Goal: Task Accomplishment & Management: Complete application form

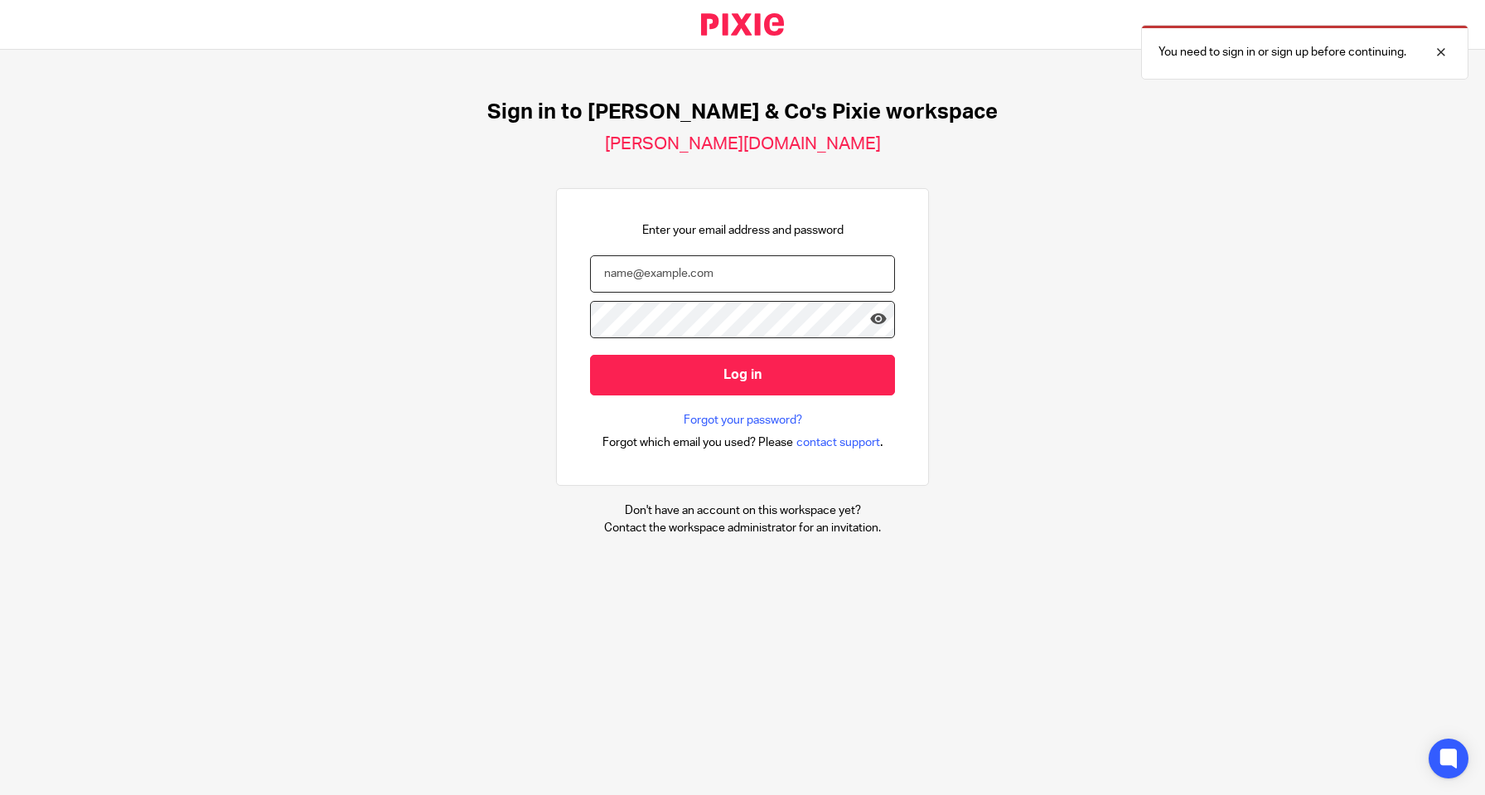
type input "[EMAIL_ADDRESS][DOMAIN_NAME]"
click at [743, 373] on input "Log in" at bounding box center [742, 375] width 305 height 41
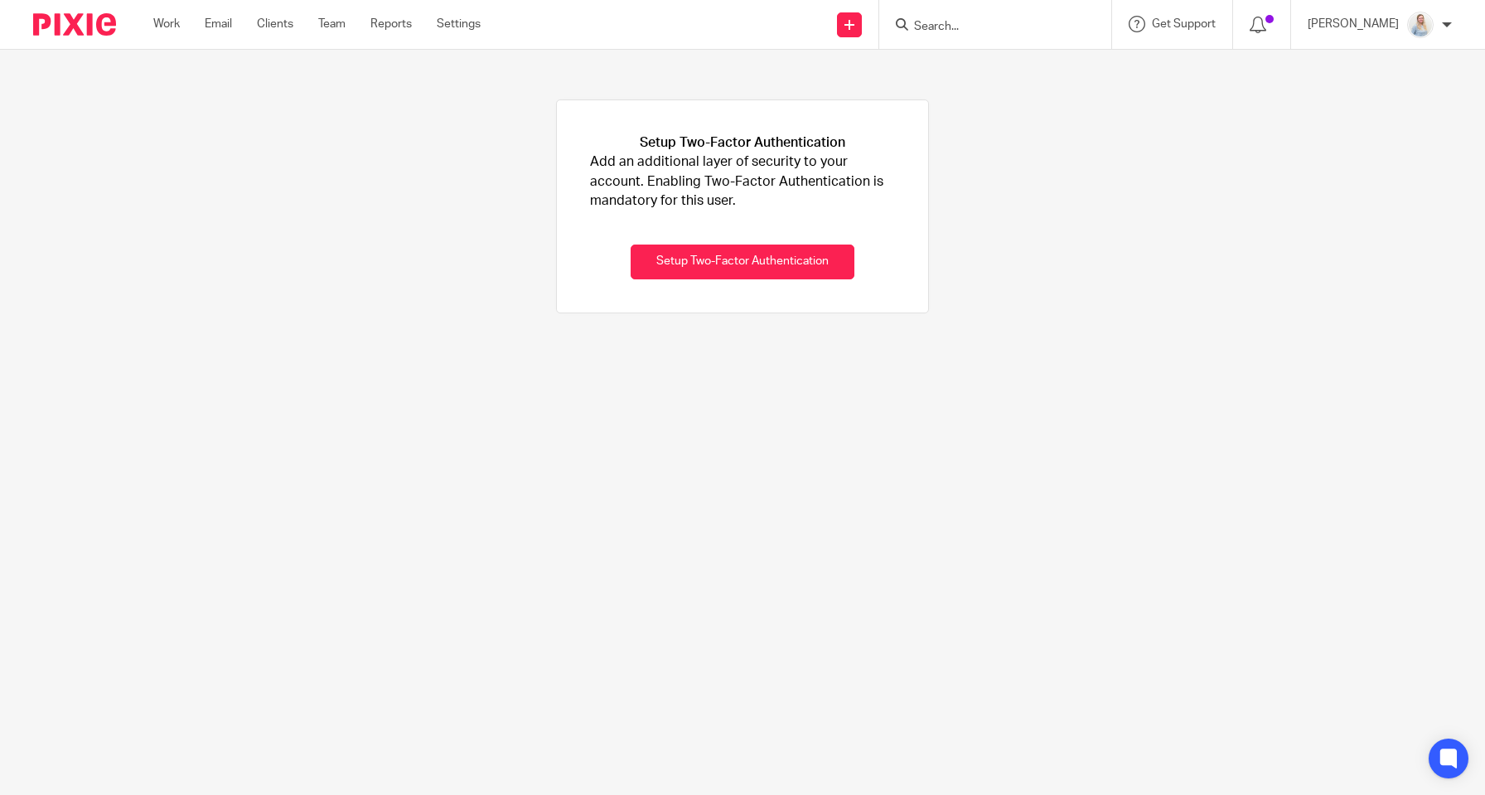
click at [948, 25] on input "Search" at bounding box center [986, 27] width 149 height 15
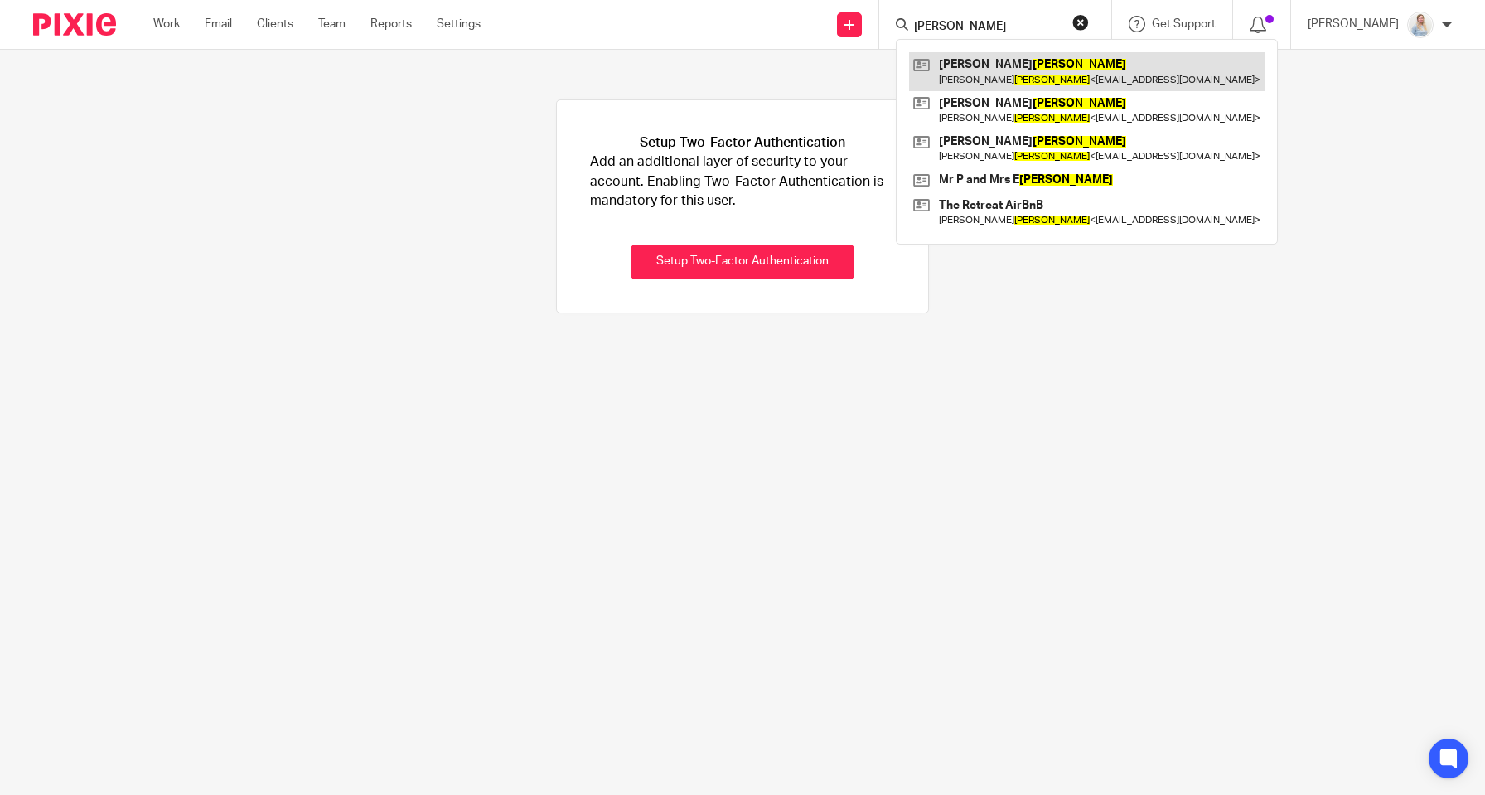
type input "bowes"
click at [1000, 84] on link at bounding box center [1087, 71] width 356 height 38
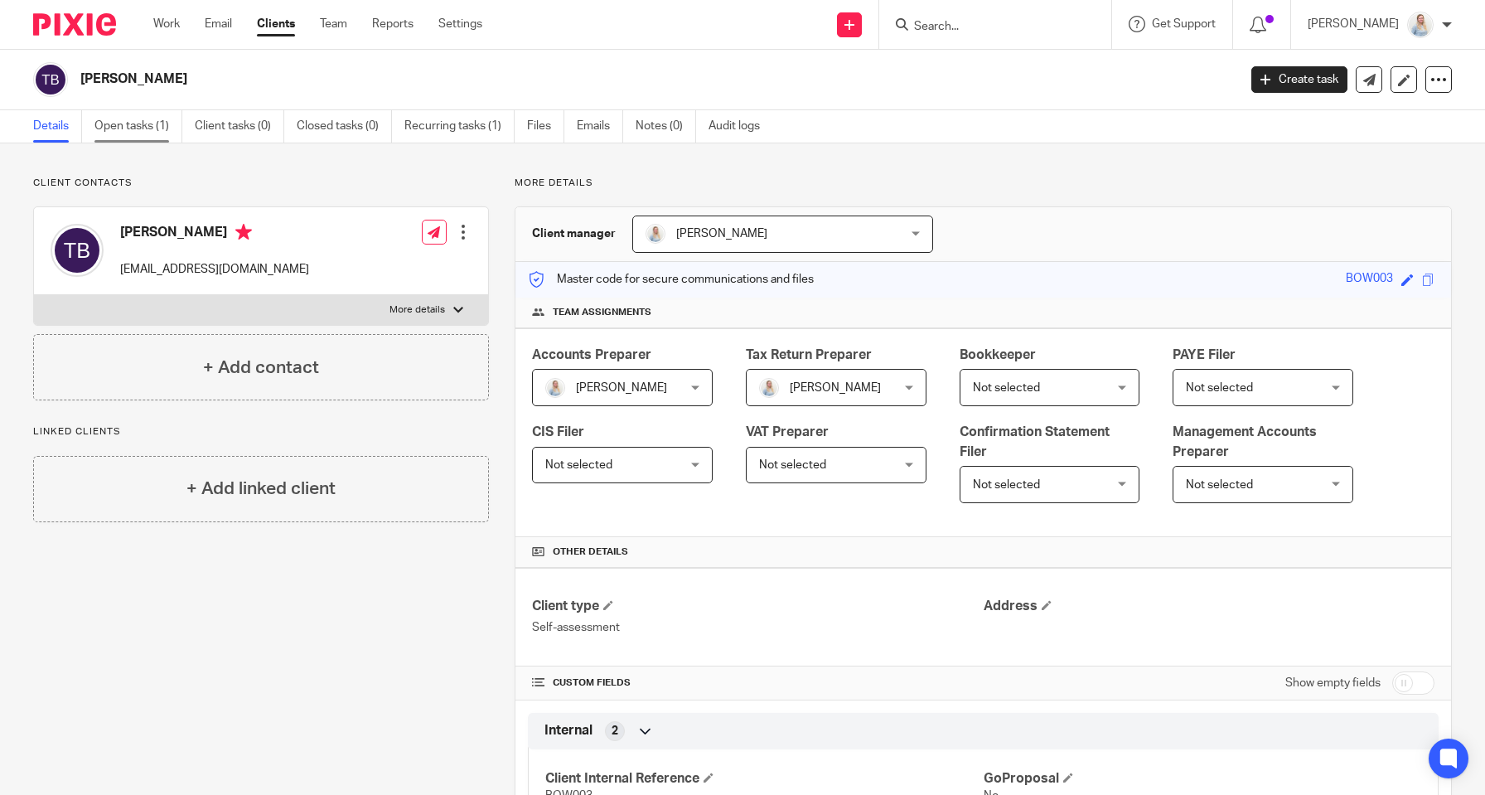
click at [152, 130] on link "Open tasks (1)" at bounding box center [138, 126] width 88 height 32
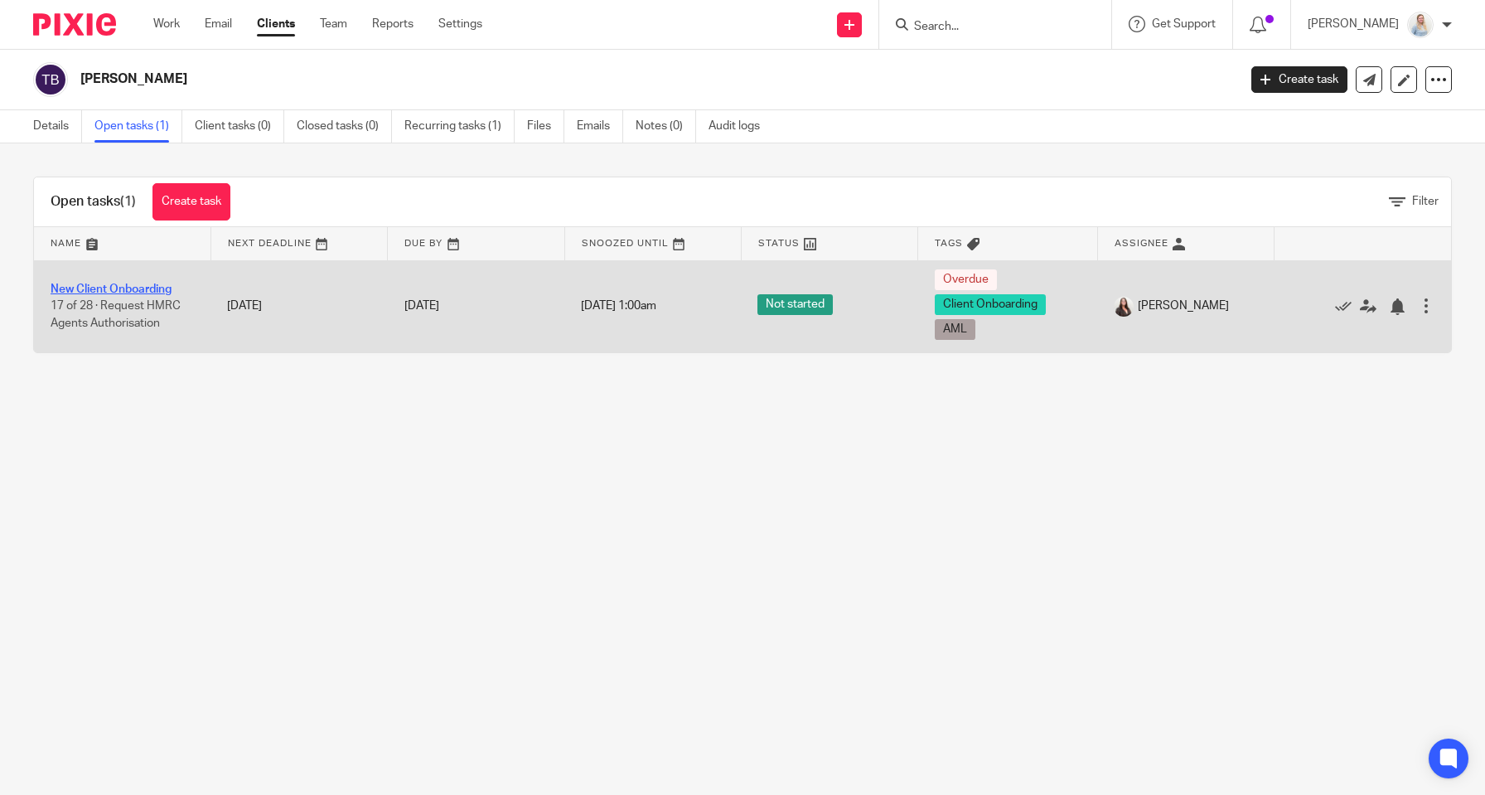
click at [120, 290] on link "New Client Onboarding" at bounding box center [111, 289] width 121 height 12
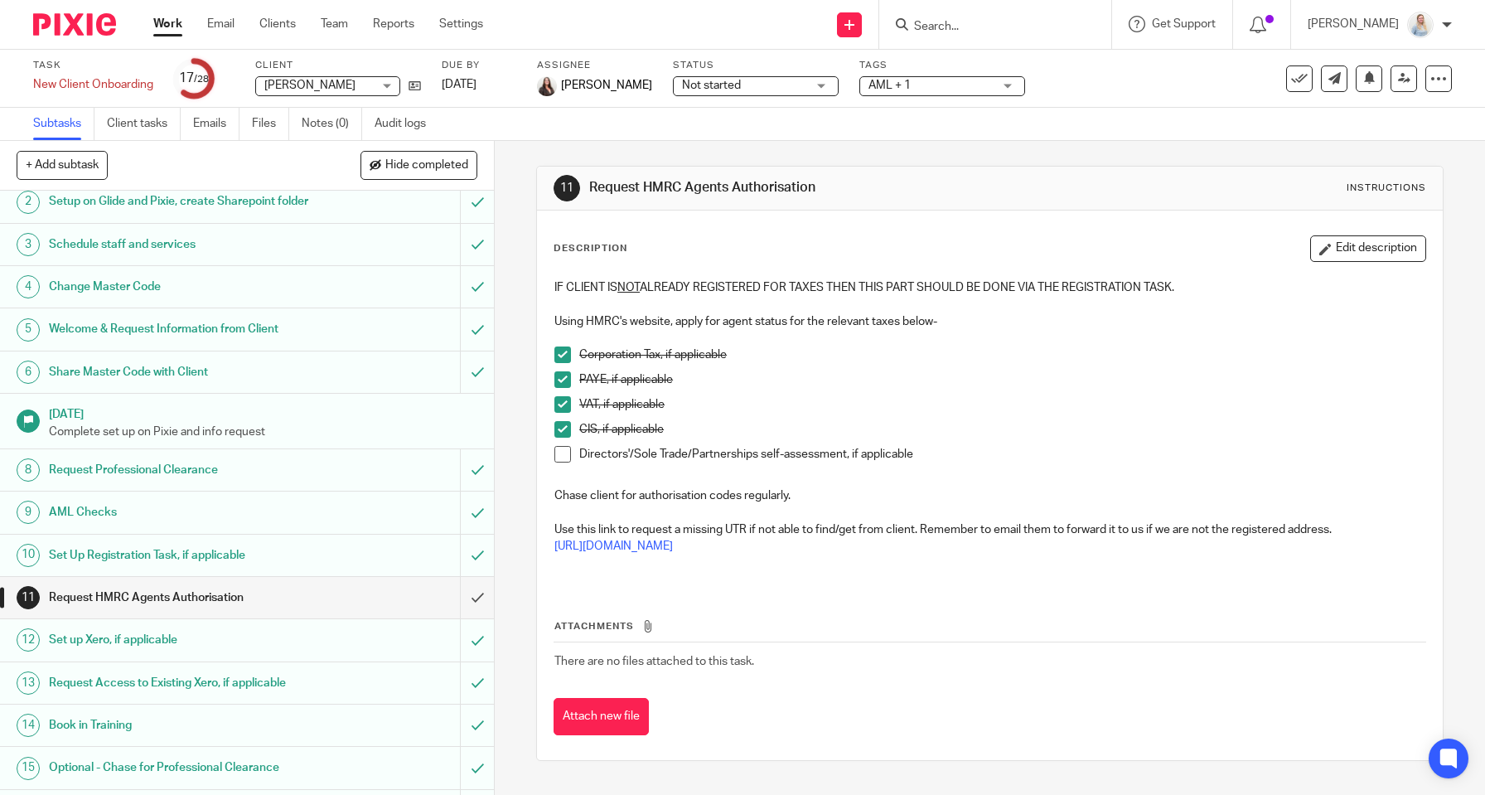
scroll to position [51, 0]
click at [204, 484] on h1 "Request Professional Clearance" at bounding box center [181, 471] width 264 height 25
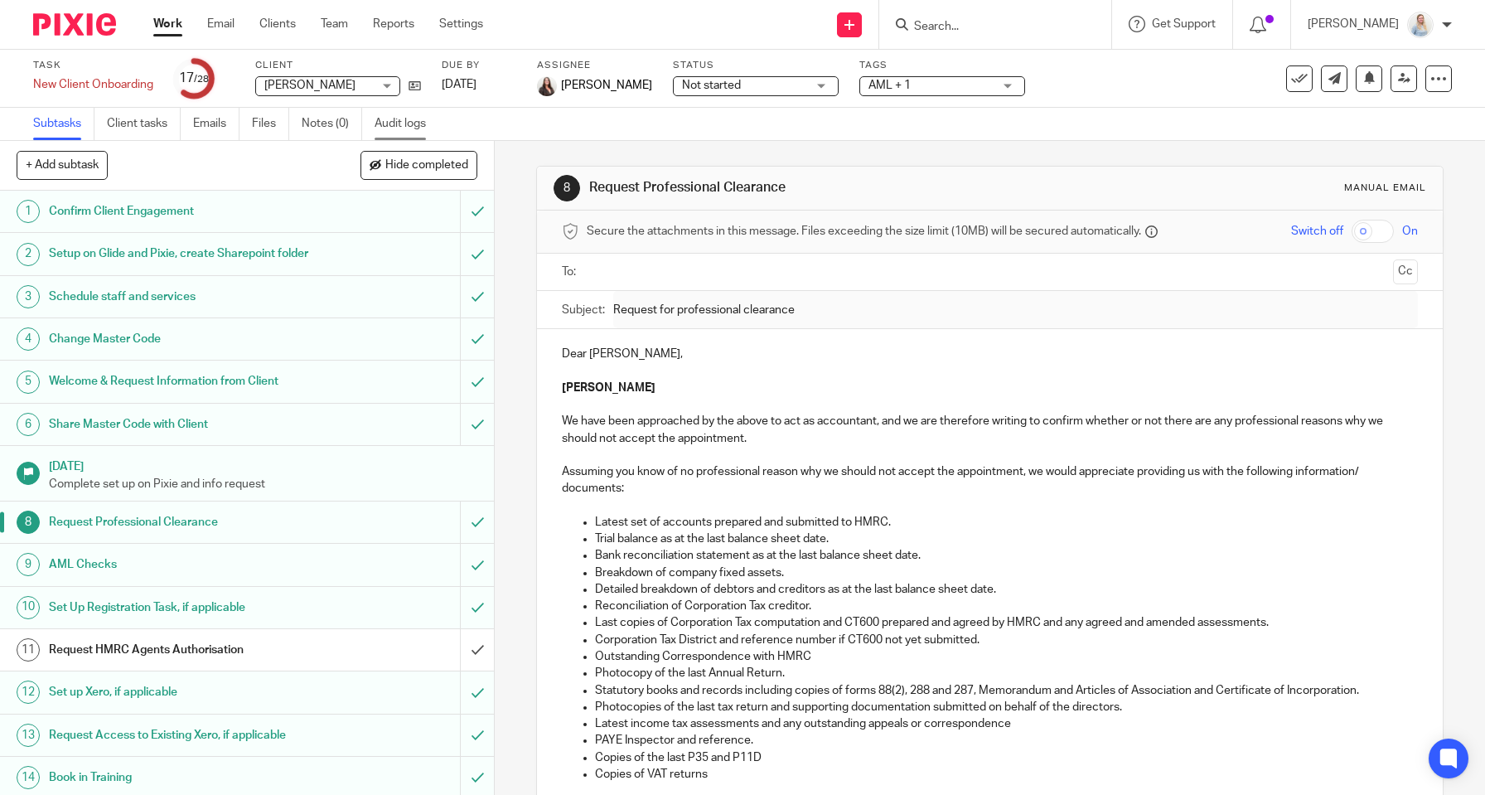
click at [393, 128] on link "Audit logs" at bounding box center [407, 124] width 64 height 32
click at [663, 259] on ul at bounding box center [990, 272] width 805 height 27
click at [635, 273] on input "text" at bounding box center [990, 272] width 794 height 19
type input "hannah@mendipaccounting"
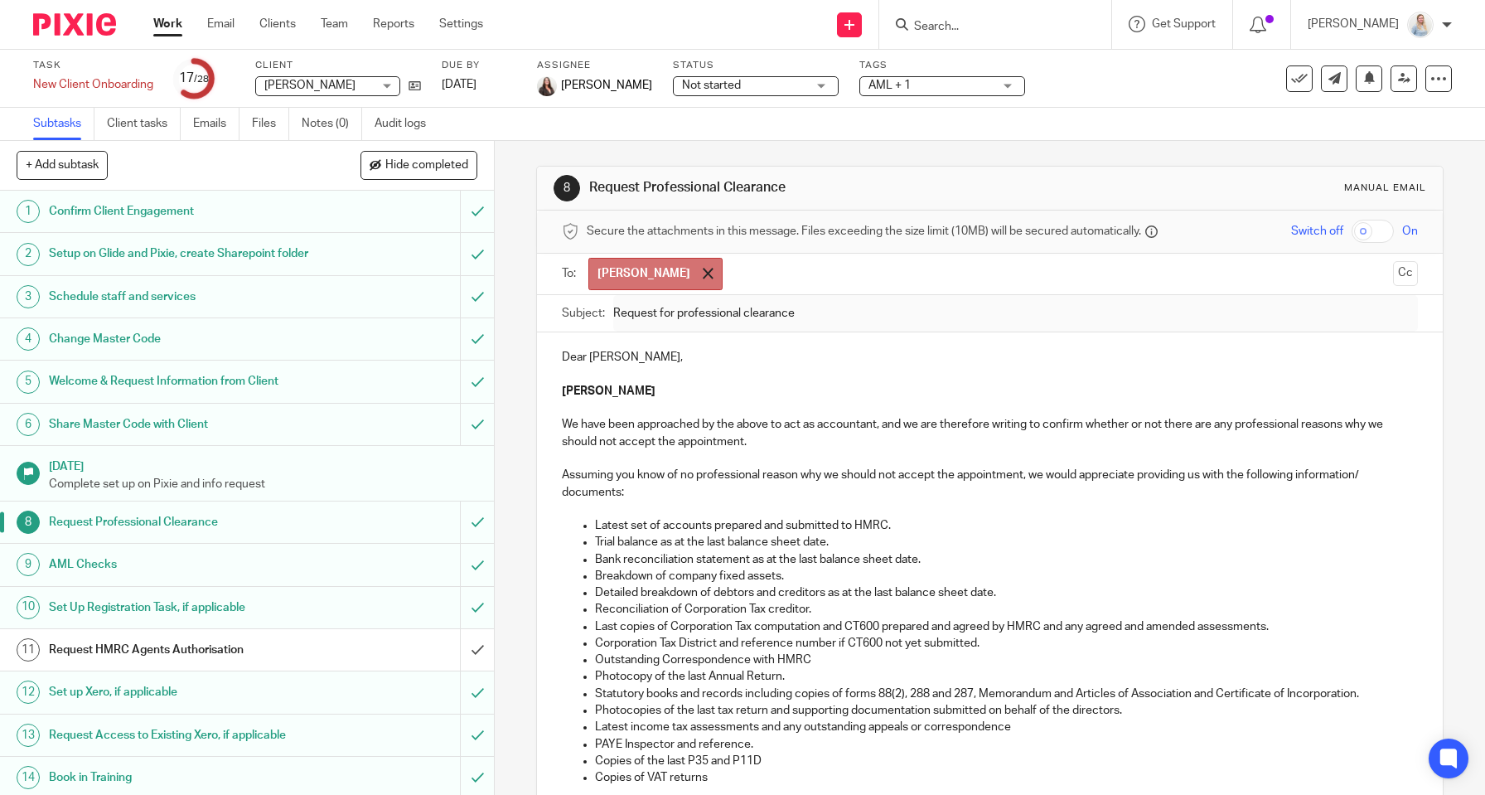
click at [718, 273] on div at bounding box center [708, 273] width 19 height 25
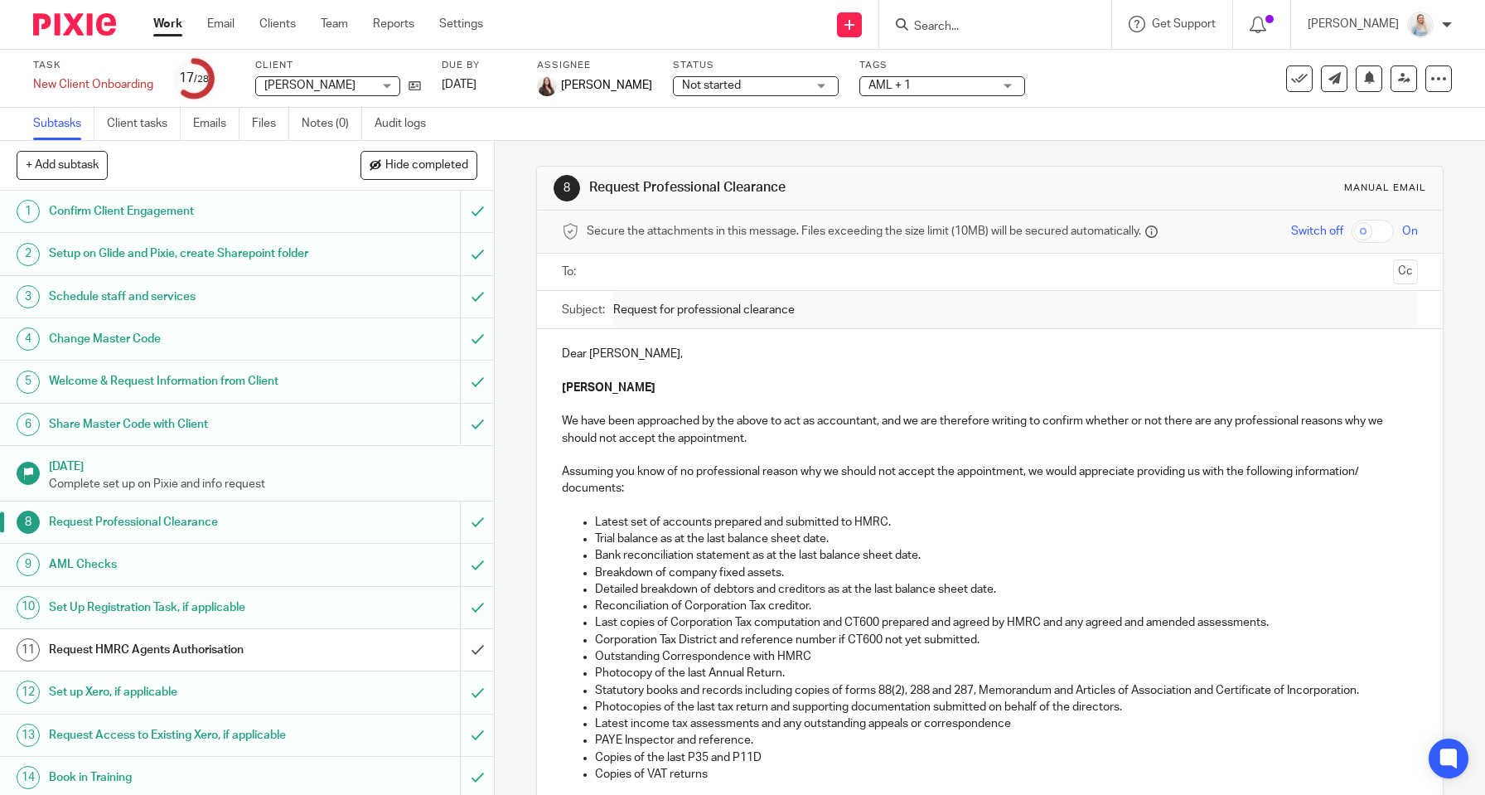
click at [732, 273] on input "text" at bounding box center [990, 272] width 794 height 19
type input "hannah@mendipaccounts.co.uk"
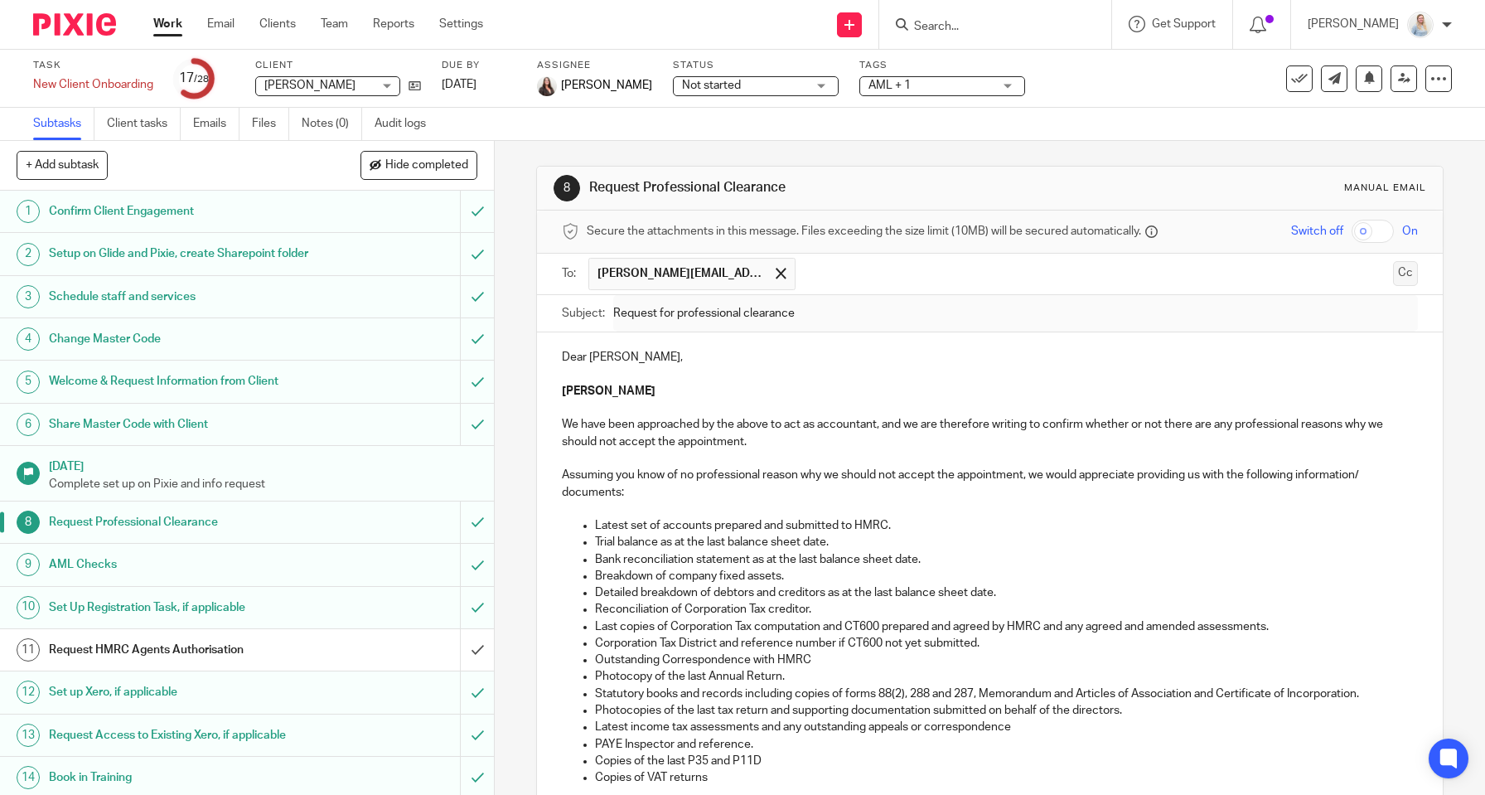
click at [1415, 267] on button "Cc" at bounding box center [1405, 273] width 25 height 25
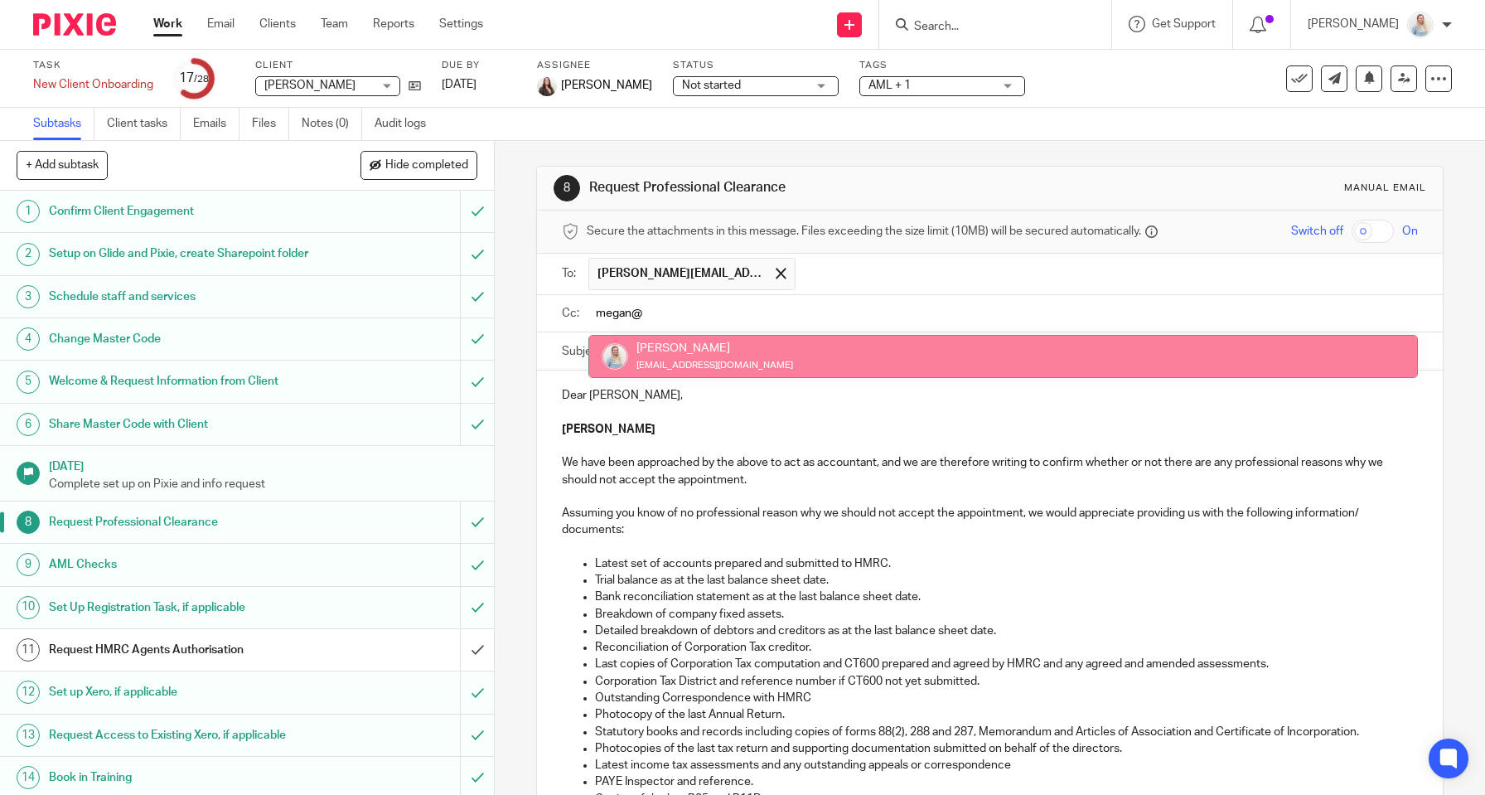
type input "megan@"
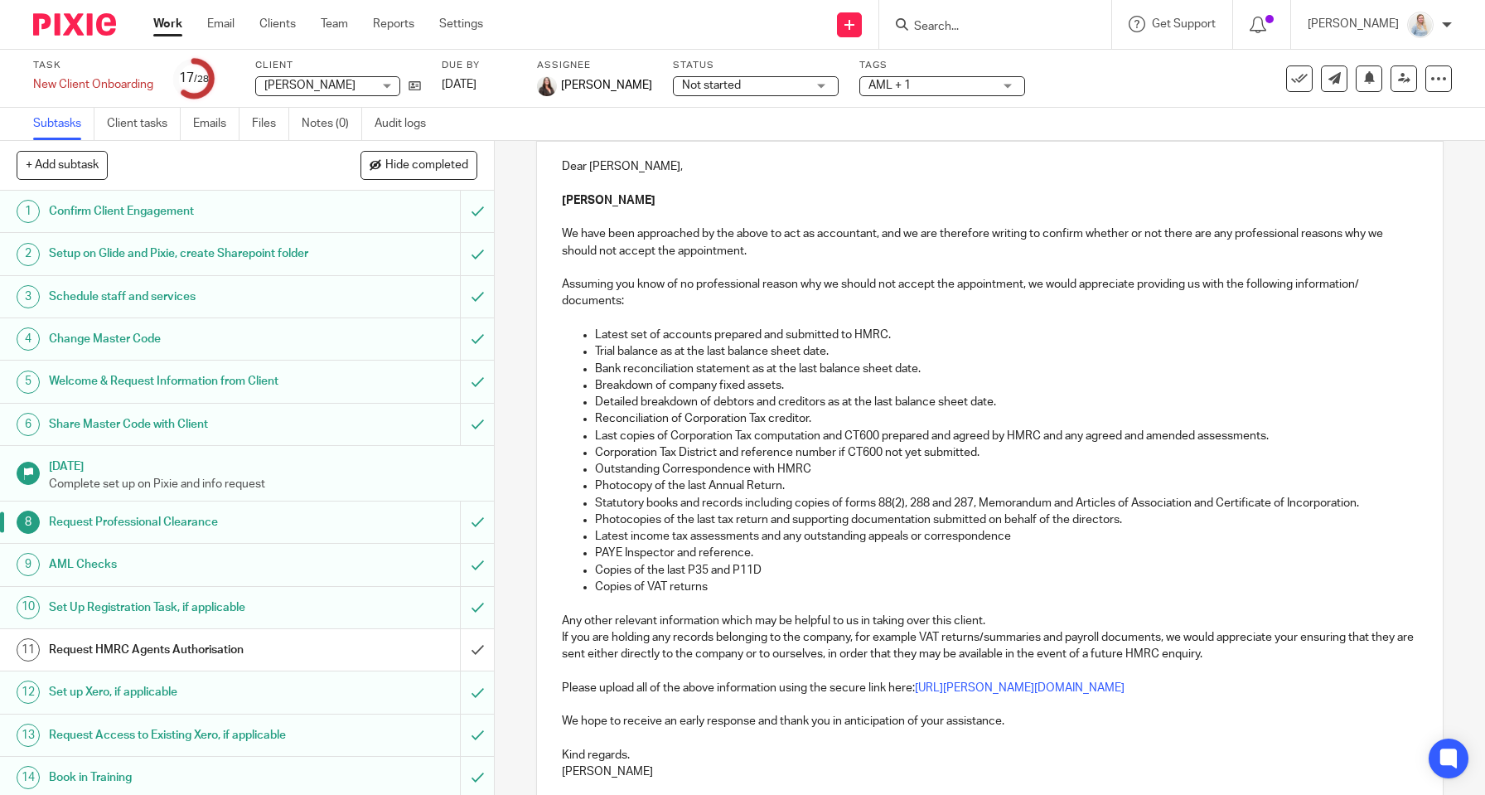
scroll to position [236, 0]
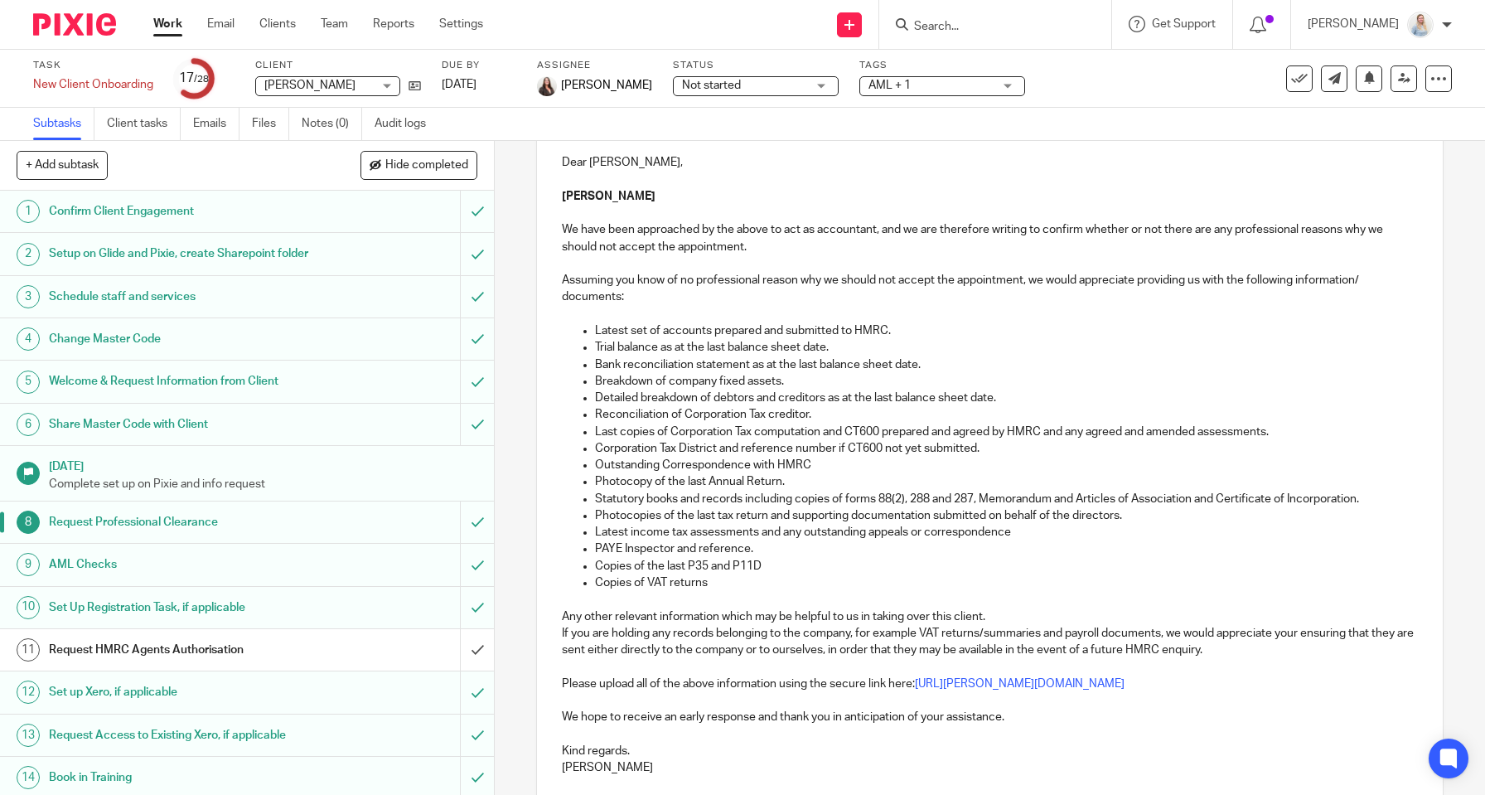
click at [762, 327] on p "Latest set of accounts prepared and submitted to HMRC." at bounding box center [1006, 330] width 823 height 17
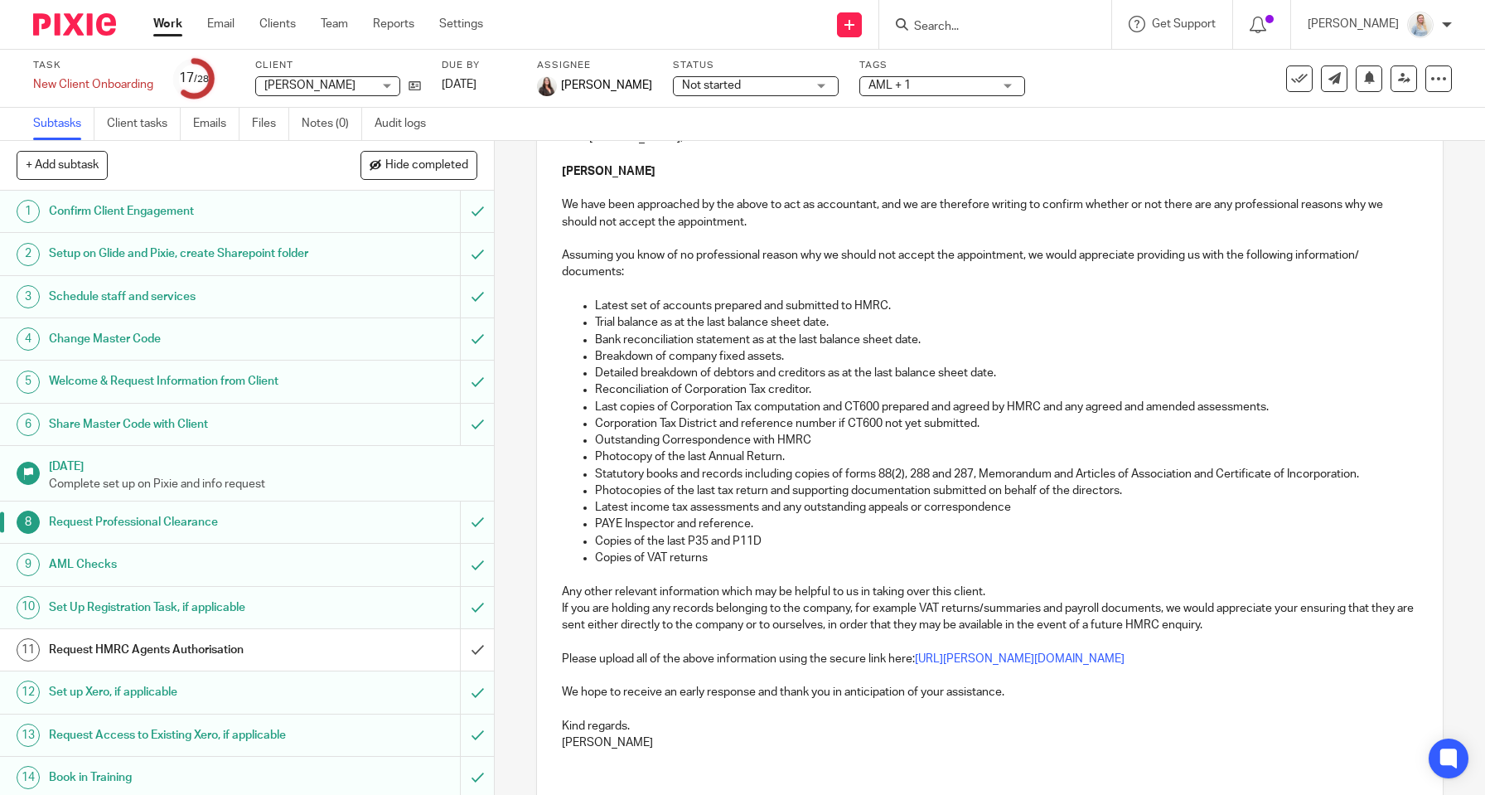
scroll to position [263, 0]
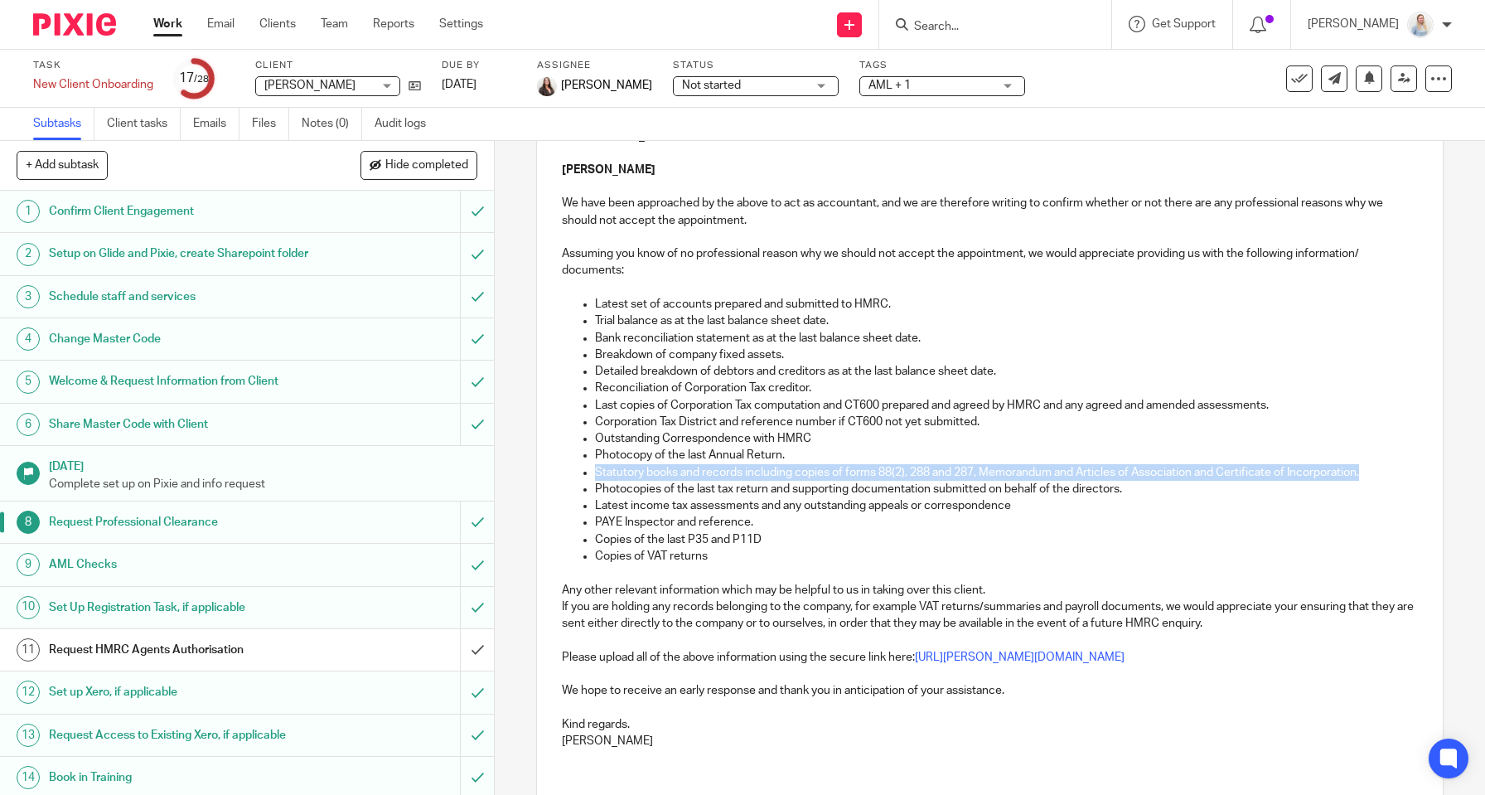
drag, startPoint x: 595, startPoint y: 463, endPoint x: 1454, endPoint y: 460, distance: 858.6
click at [1454, 460] on div "8 Request Professional Clearance Manual email Secure the attachments in this me…" at bounding box center [990, 468] width 990 height 654
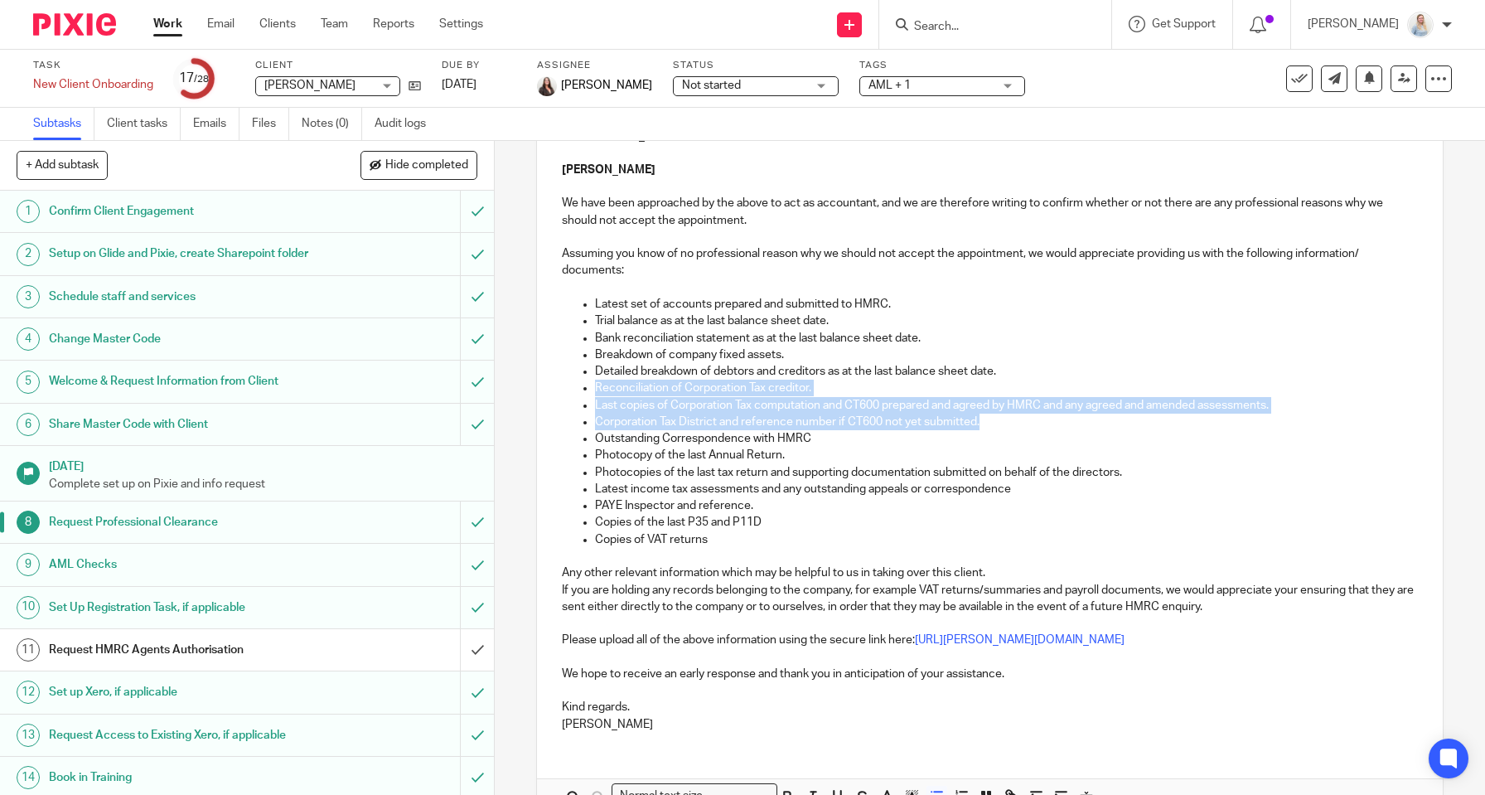
drag, startPoint x: 996, startPoint y: 419, endPoint x: 573, endPoint y: 376, distance: 424.8
click at [573, 376] on ul "Latest set of accounts prepared and submitted to HMRC. Trial balance as at the …" at bounding box center [990, 422] width 856 height 252
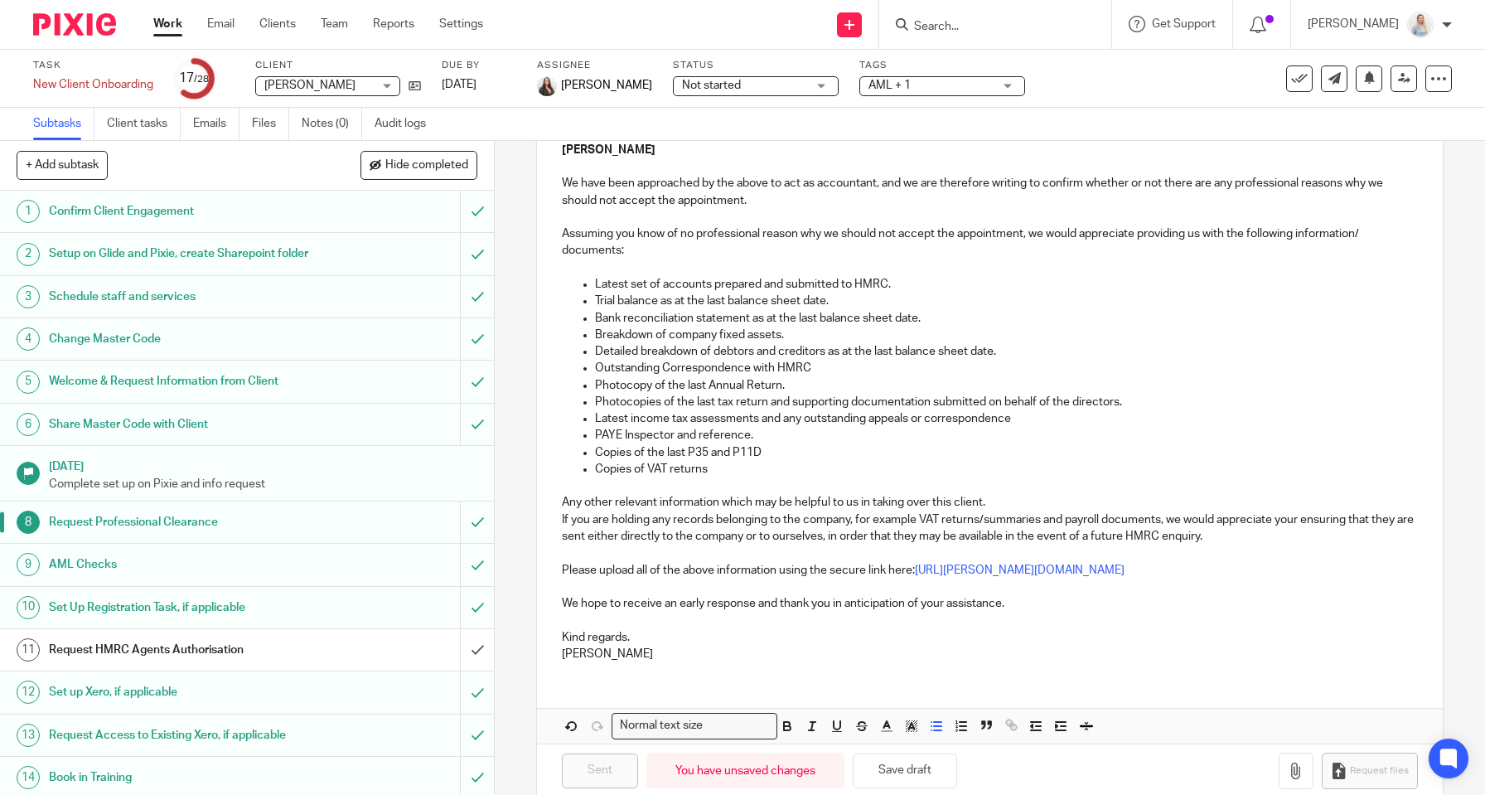
scroll to position [283, 0]
drag, startPoint x: 796, startPoint y: 375, endPoint x: 503, endPoint y: 378, distance: 292.6
click at [503, 378] on div "8 Request Professional Clearance Manual email Secure the attachments in this me…" at bounding box center [990, 468] width 990 height 654
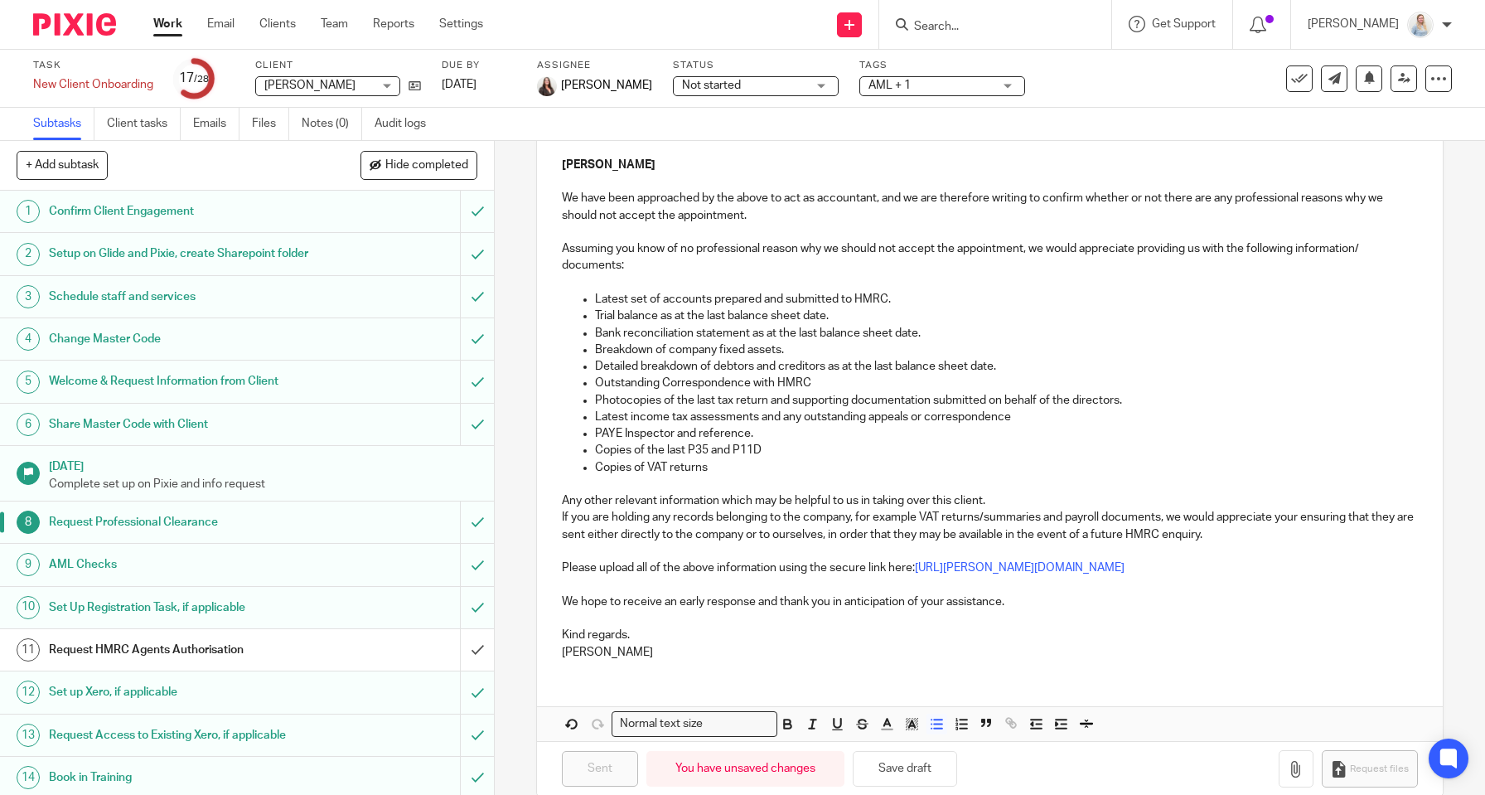
scroll to position [0, 0]
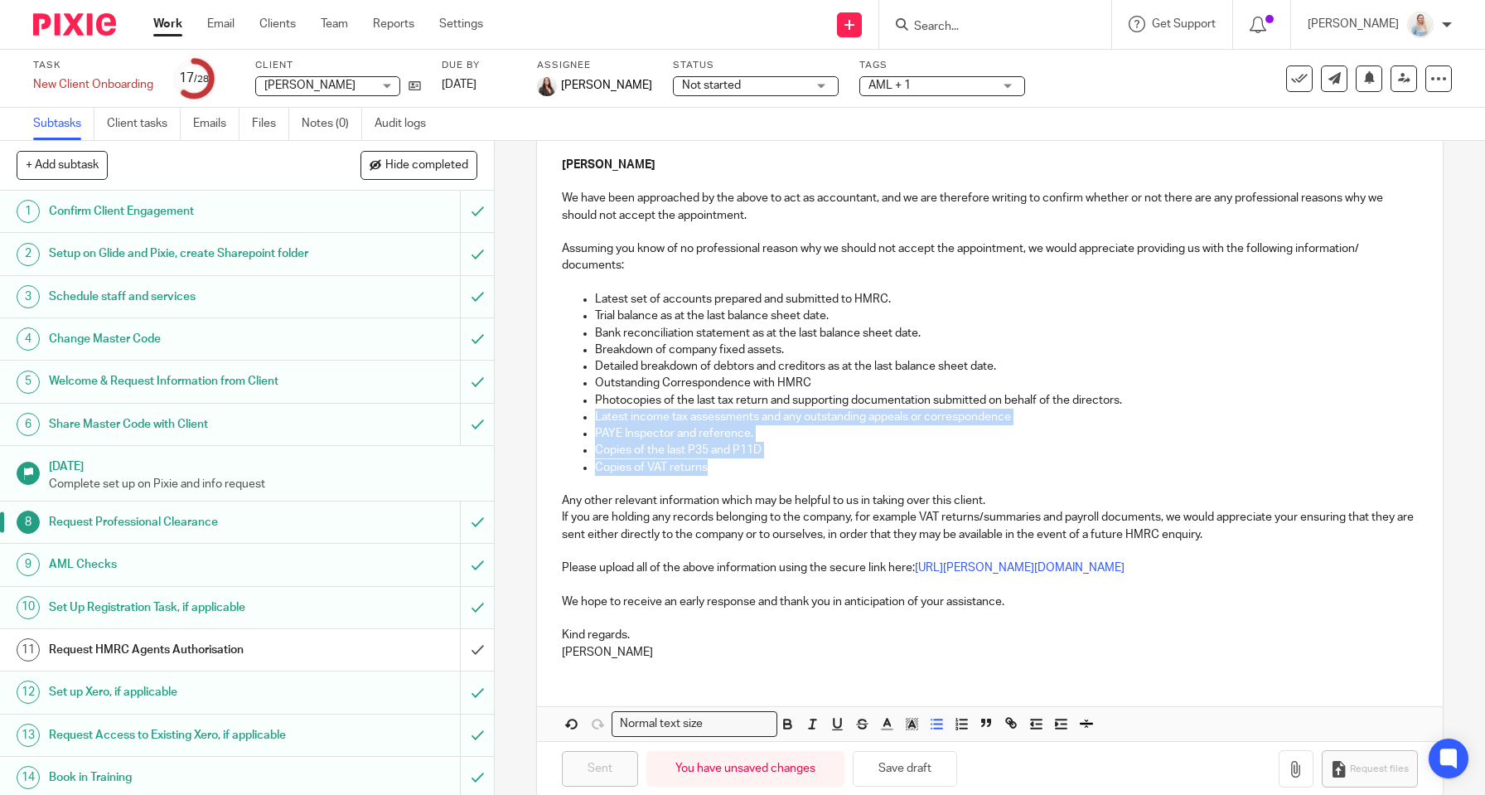
drag, startPoint x: 716, startPoint y: 462, endPoint x: 553, endPoint y: 413, distance: 170.7
click at [553, 413] on div "Dear Sirs, Tracey Bowes We have been approached by the above to act as accounta…" at bounding box center [990, 389] width 906 height 567
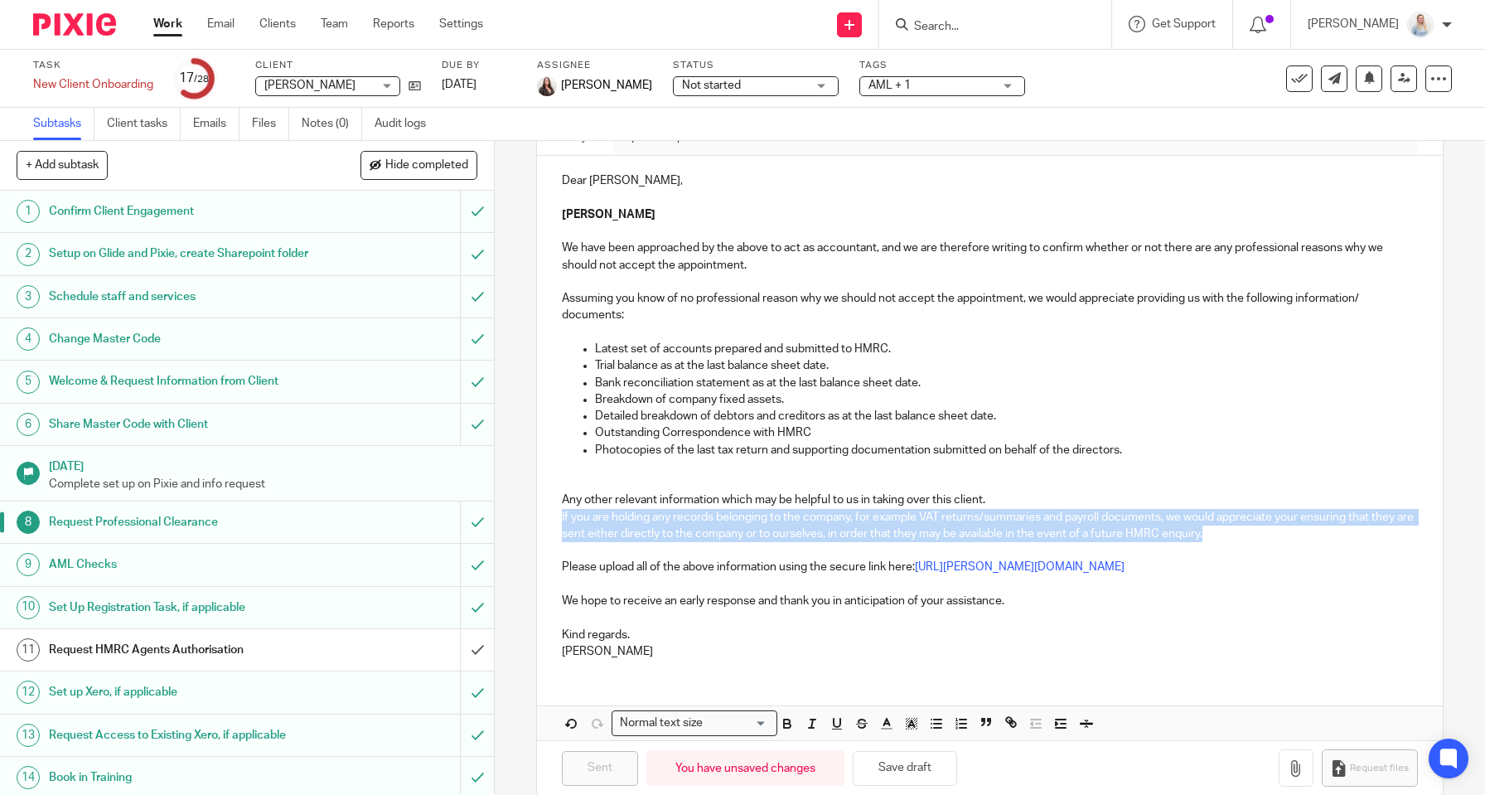
drag, startPoint x: 562, startPoint y: 511, endPoint x: 1256, endPoint y: 528, distance: 694.7
click at [1256, 528] on p "If you are holding any records belonging to the company, for example VAT return…" at bounding box center [990, 526] width 856 height 34
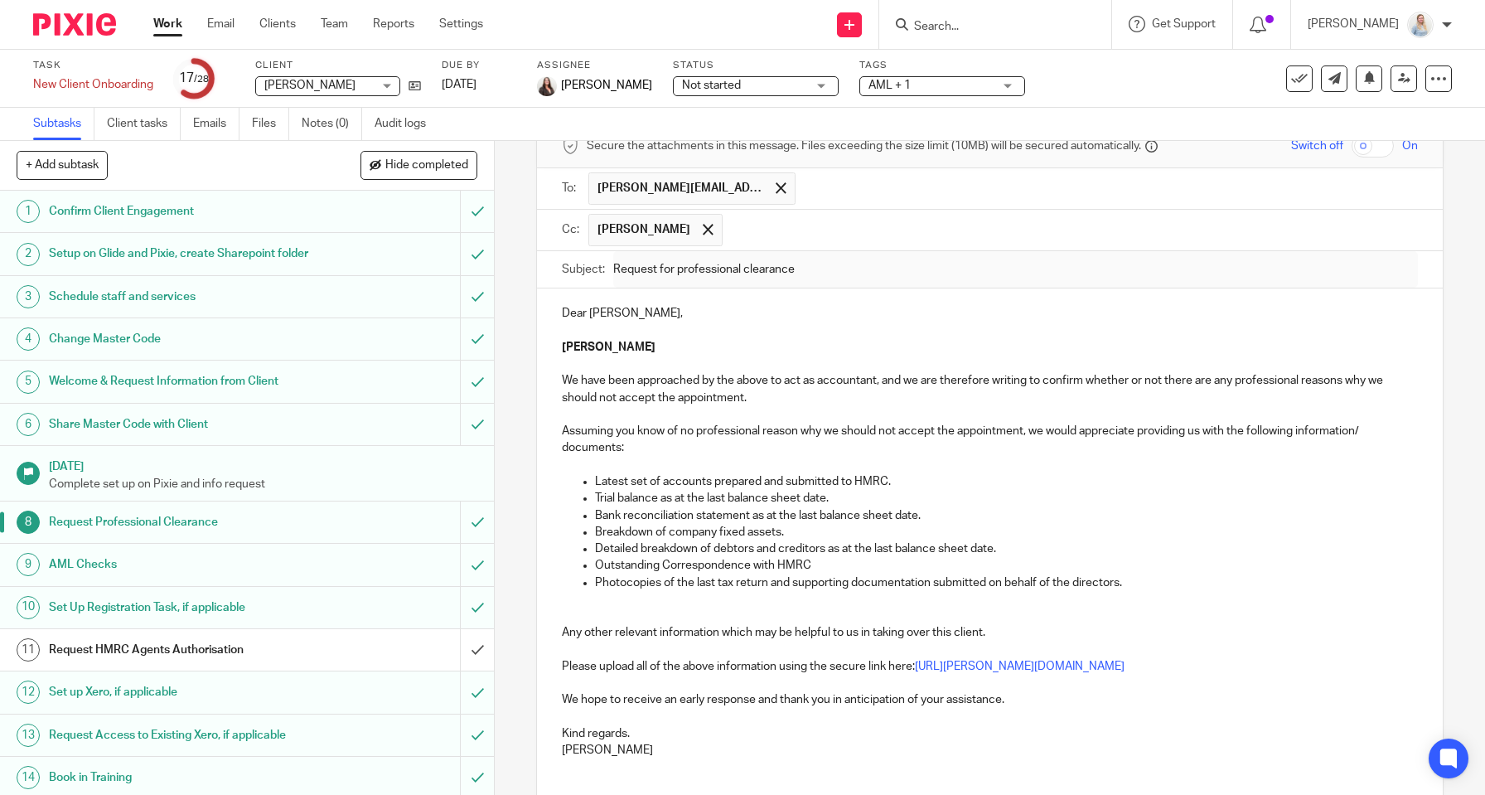
scroll to position [85, 0]
click at [772, 229] on input "text" at bounding box center [1071, 231] width 680 height 32
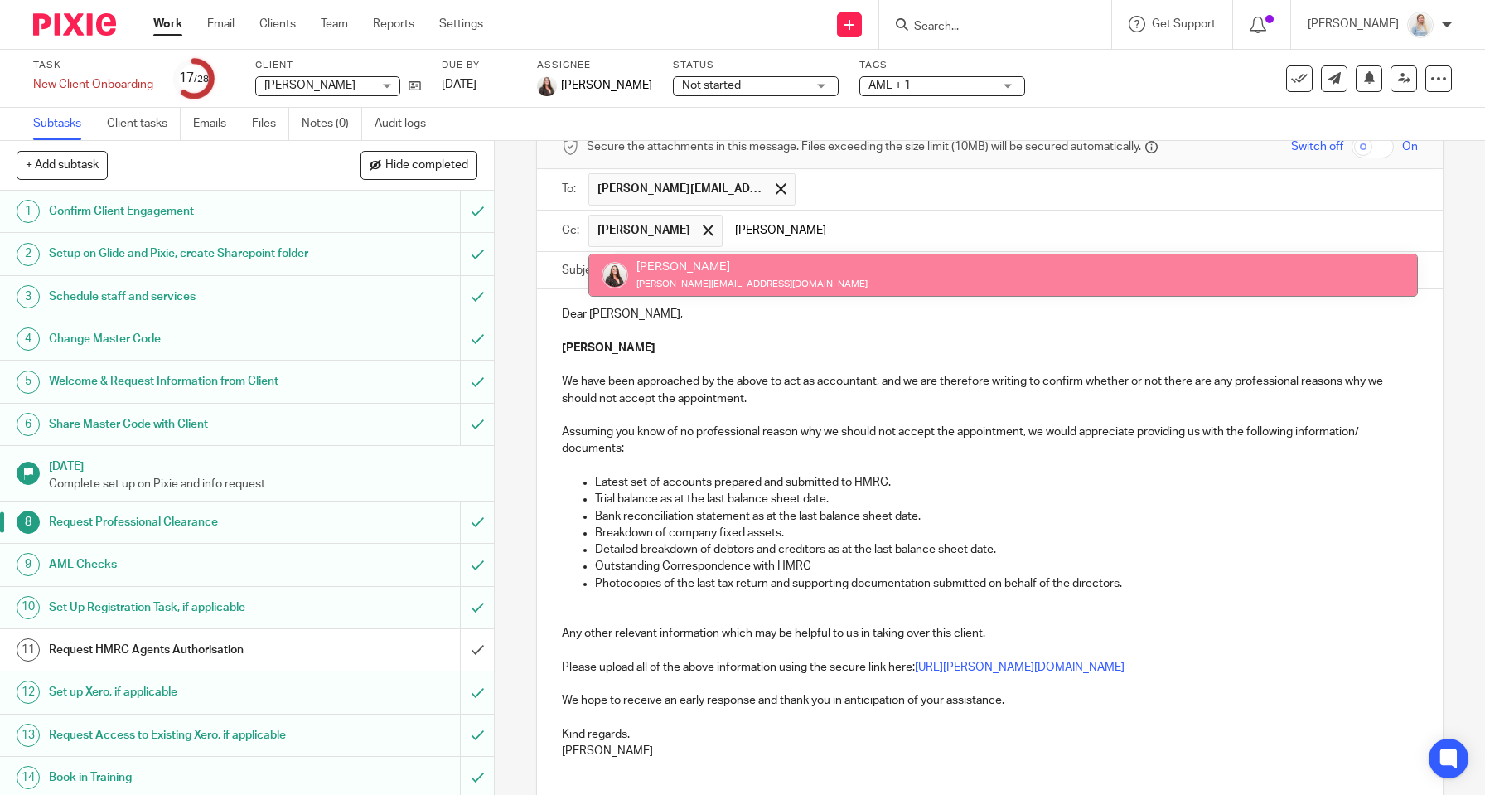
type input "Sara"
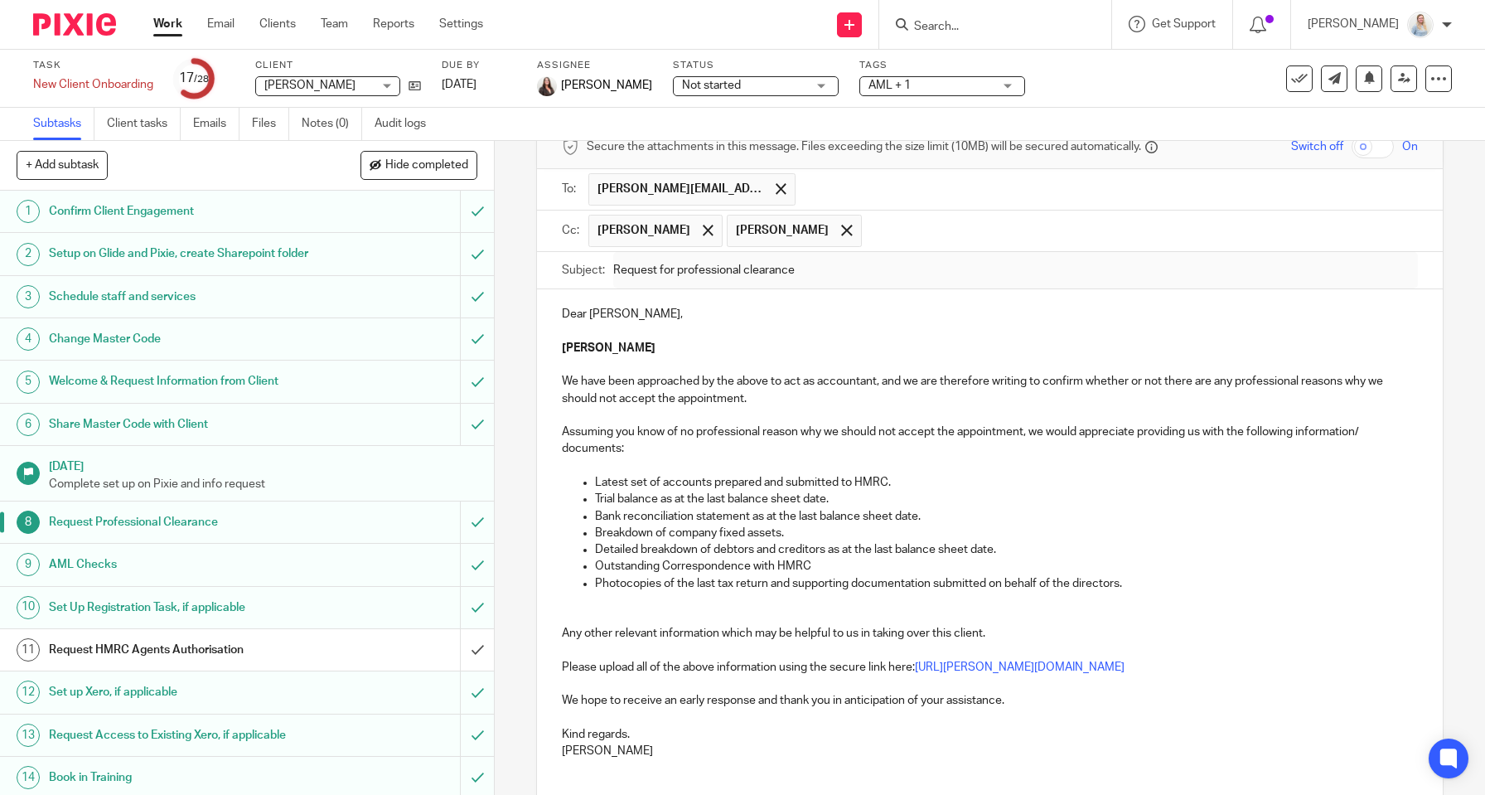
drag, startPoint x: 706, startPoint y: 290, endPoint x: 660, endPoint y: 289, distance: 46.4
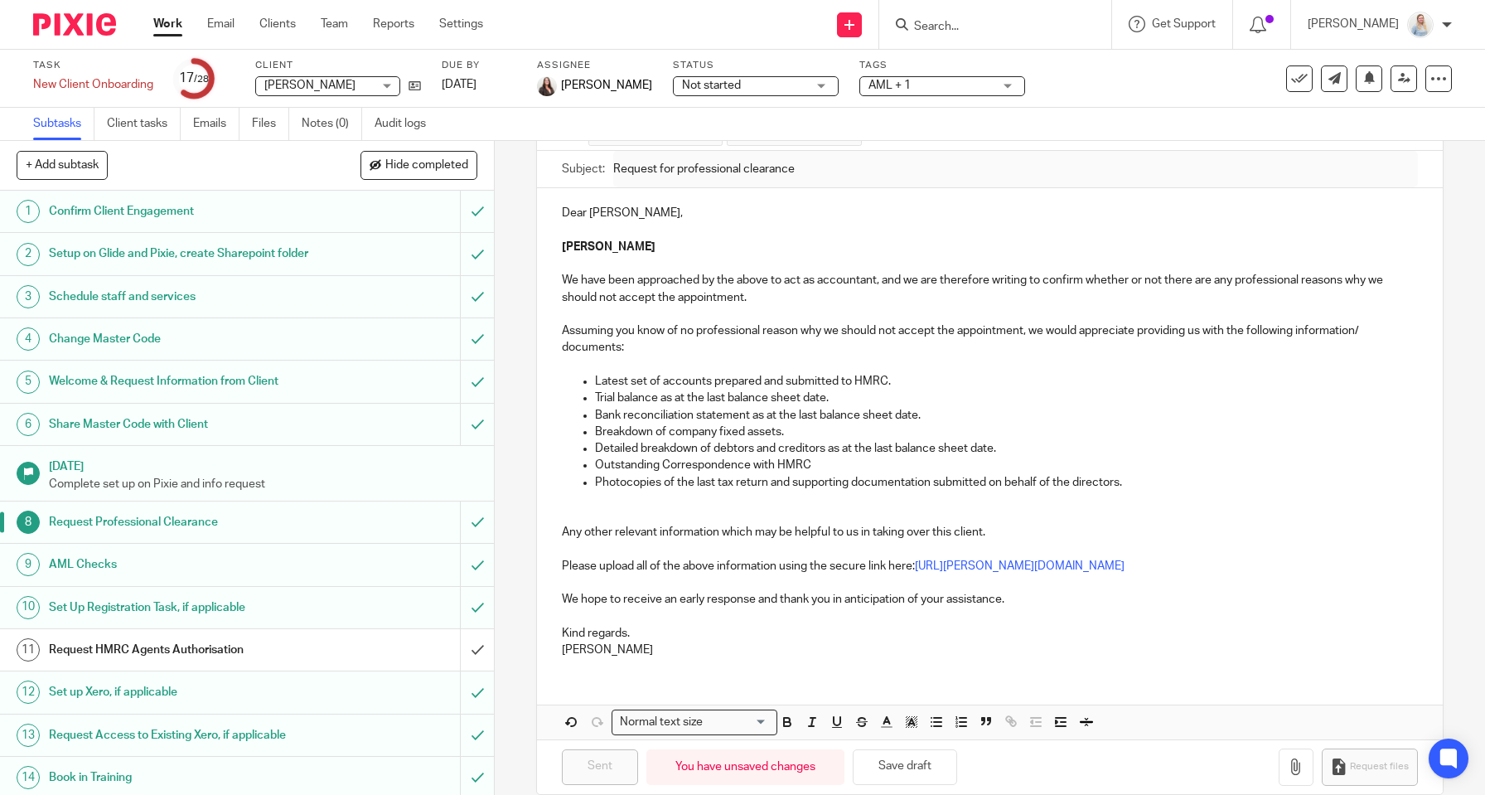
scroll to position [185, 0]
click at [688, 426] on p "Breakdown of company fixed assets." at bounding box center [1006, 432] width 823 height 17
click at [754, 445] on p "Detailed breakdown of debtors and creditors as at the last balance sheet date." at bounding box center [1006, 449] width 823 height 17
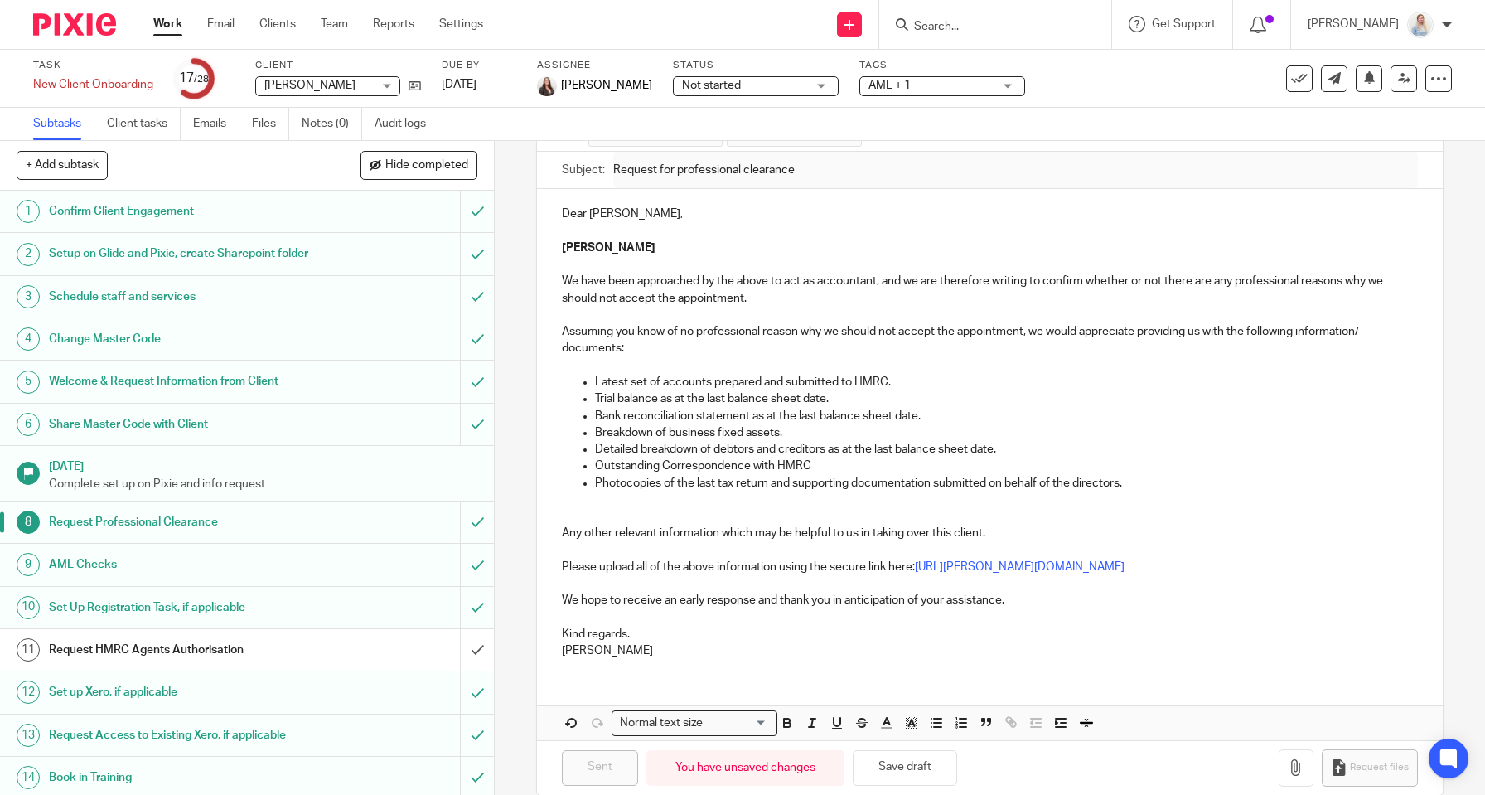
click at [848, 508] on p at bounding box center [990, 516] width 856 height 17
click at [476, 530] on input "submit" at bounding box center [247, 521] width 494 height 41
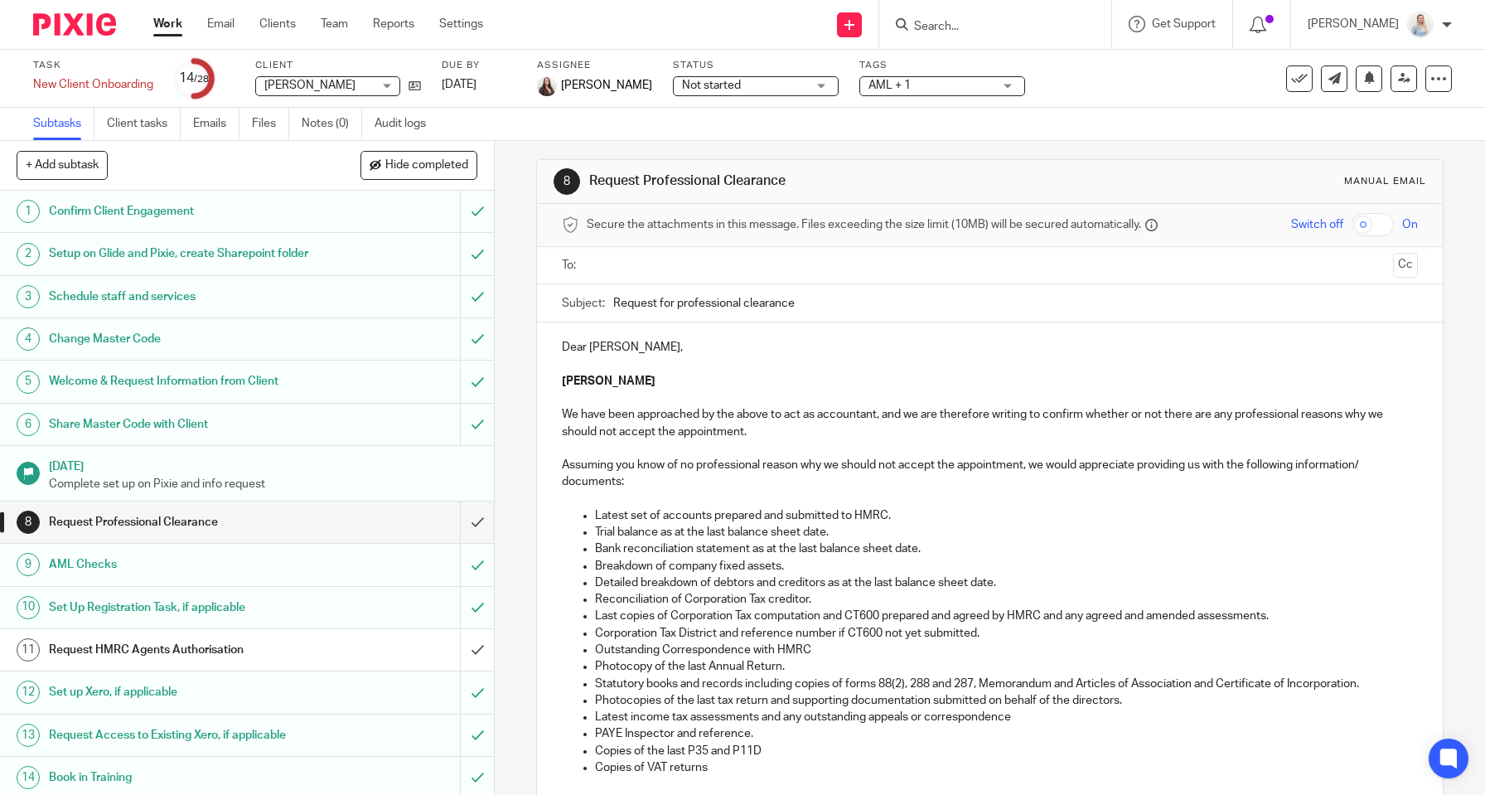
scroll to position [5, 0]
click at [654, 258] on input "text" at bounding box center [990, 267] width 794 height 19
type input "hannah@mendipaccounts.co.uk"
click at [1417, 273] on button "Cc" at bounding box center [1405, 266] width 25 height 25
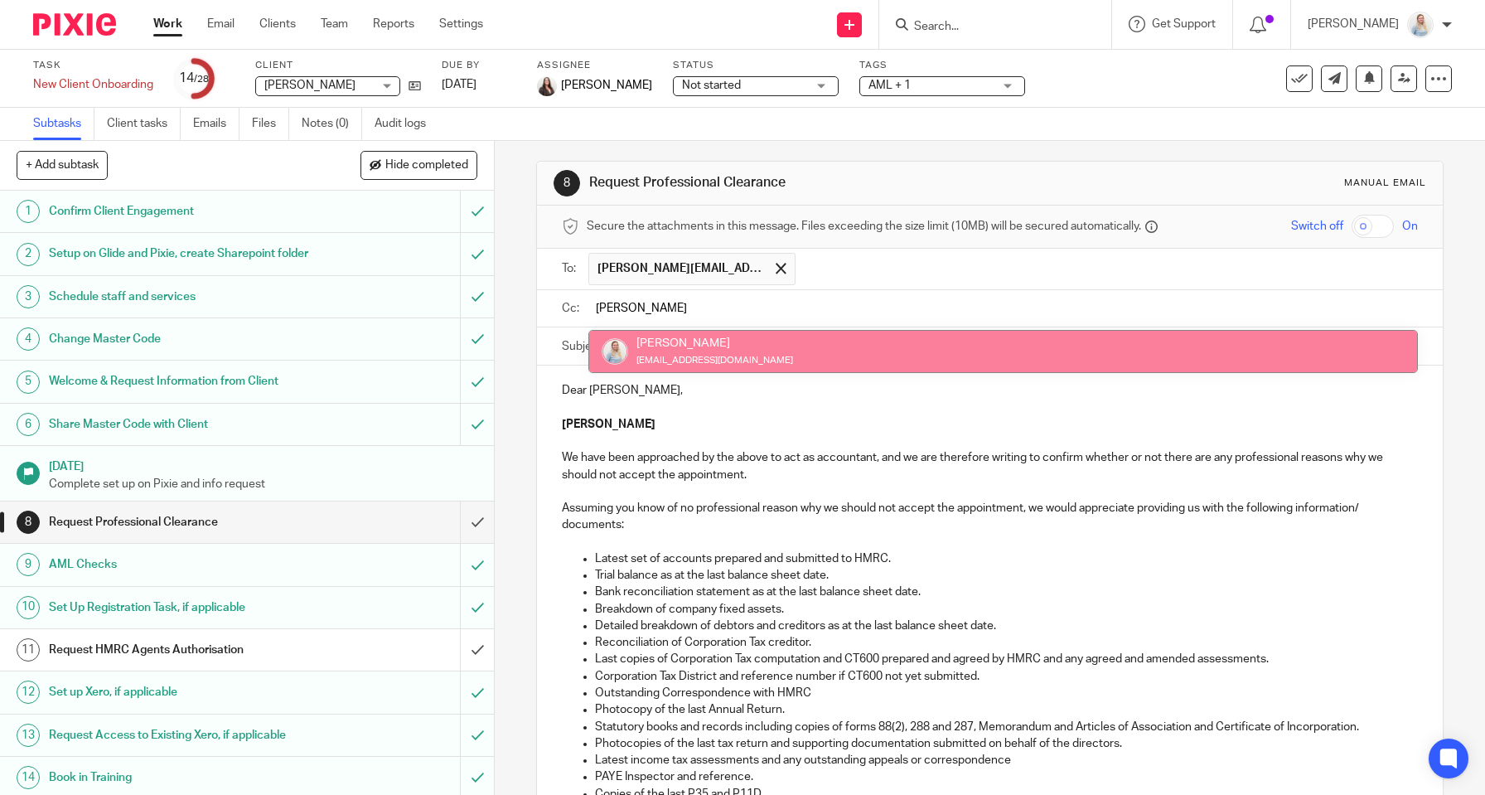
type input "Megan"
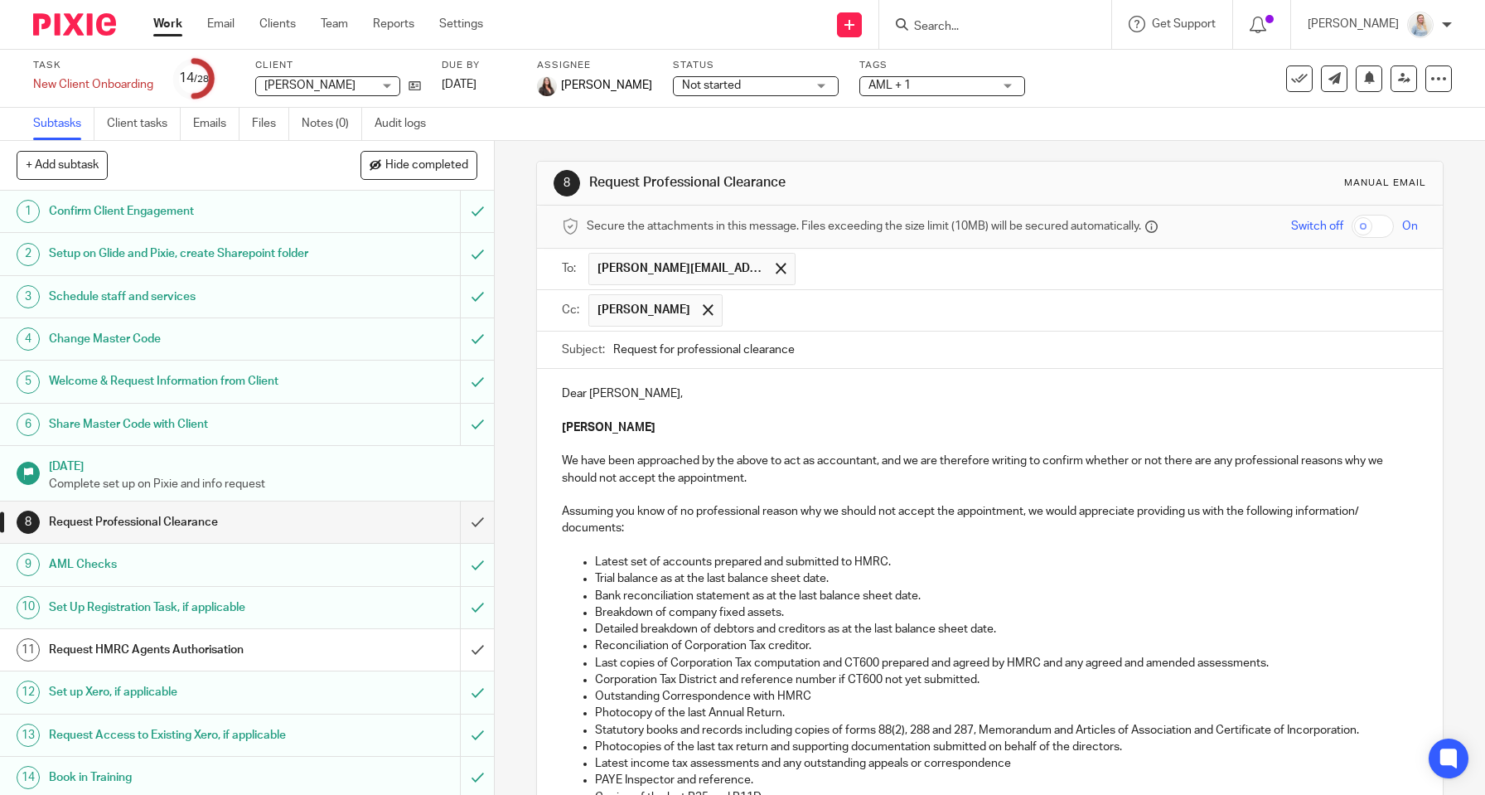
drag, startPoint x: 622, startPoint y: 336, endPoint x: 629, endPoint y: 351, distance: 16.7
click at [758, 309] on input "text" at bounding box center [1071, 310] width 680 height 32
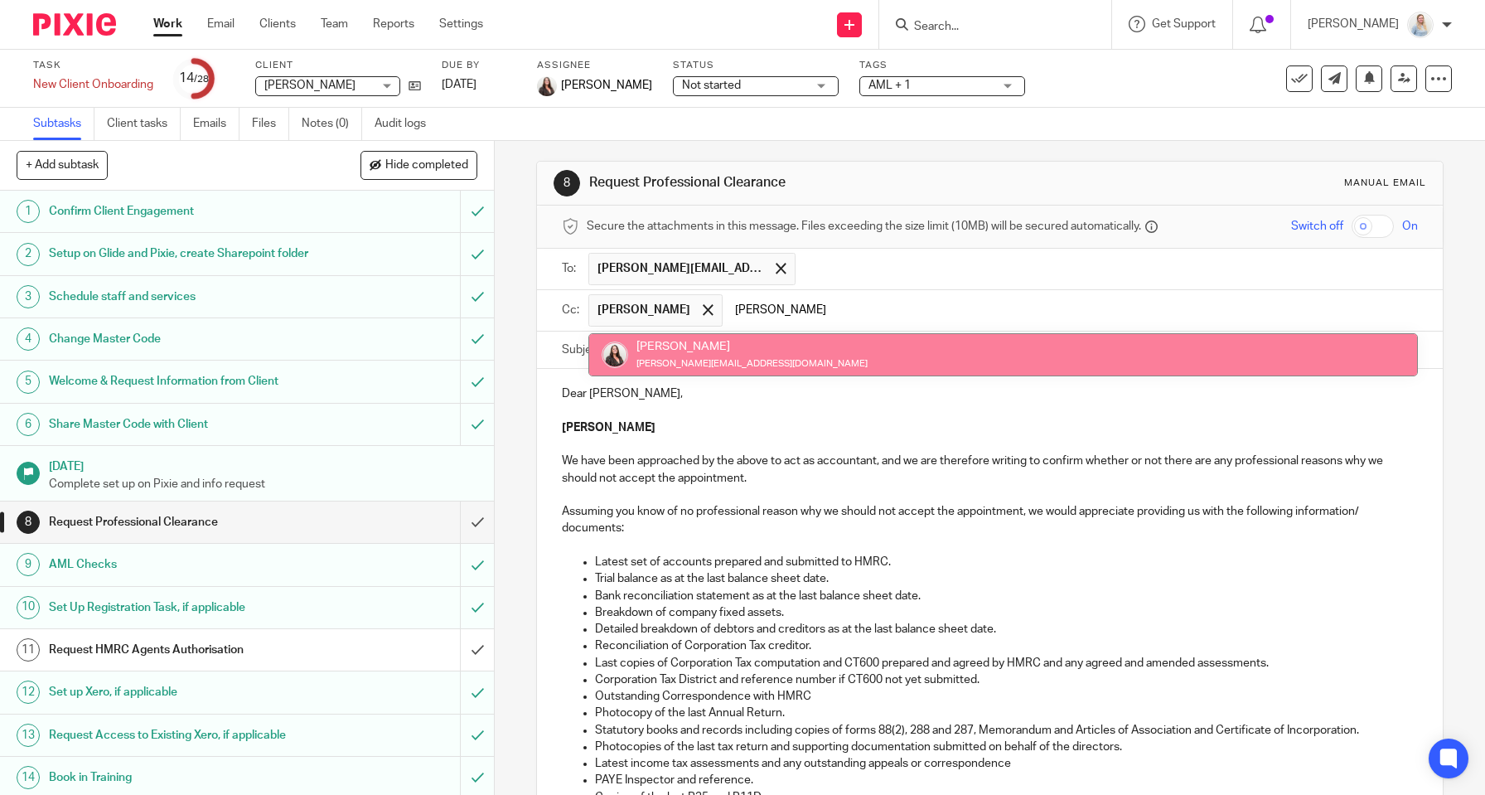
type input "Sara"
drag, startPoint x: 694, startPoint y: 357, endPoint x: 683, endPoint y: 360, distance: 11.1
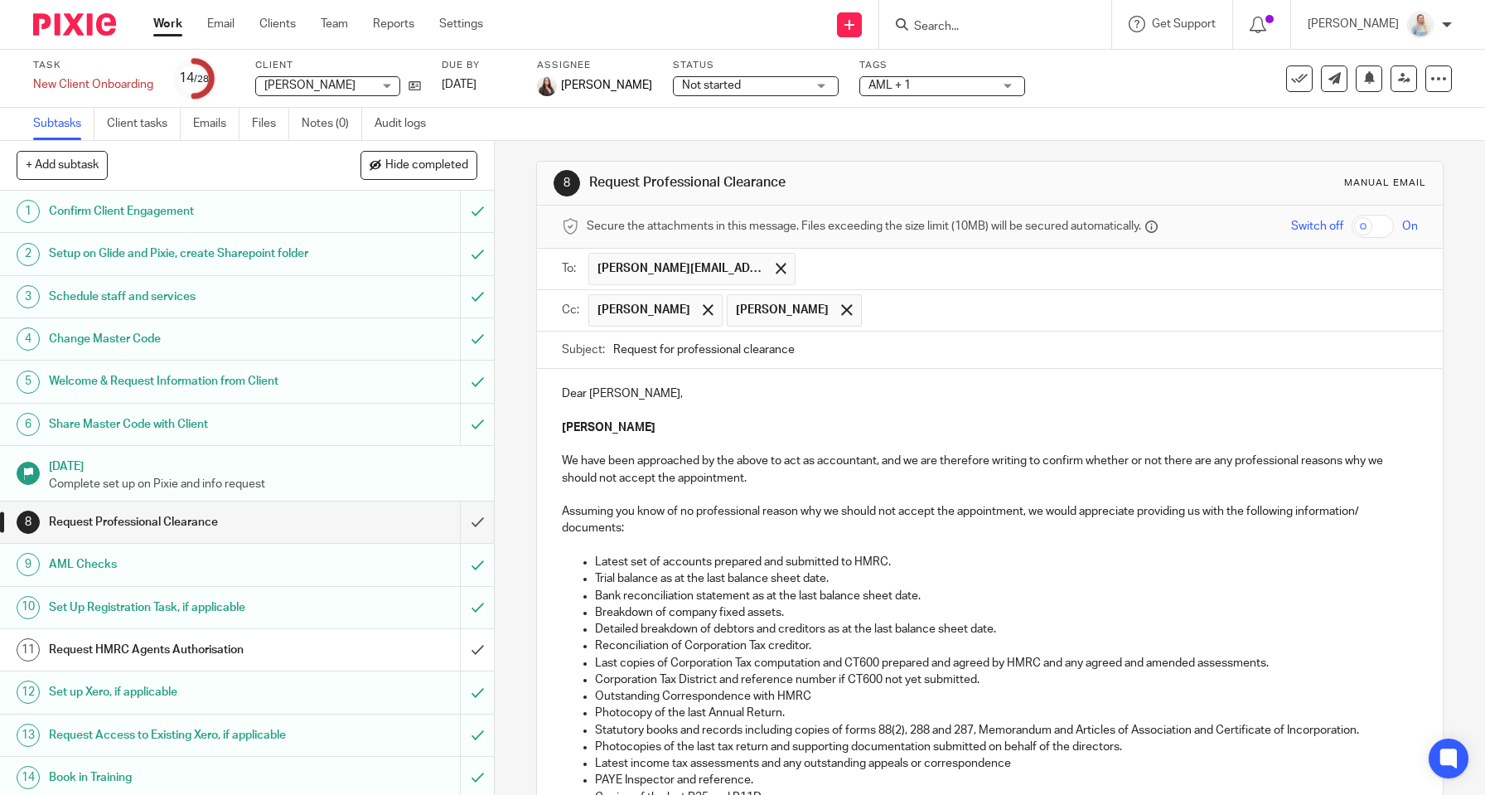
click at [675, 543] on p at bounding box center [990, 545] width 856 height 17
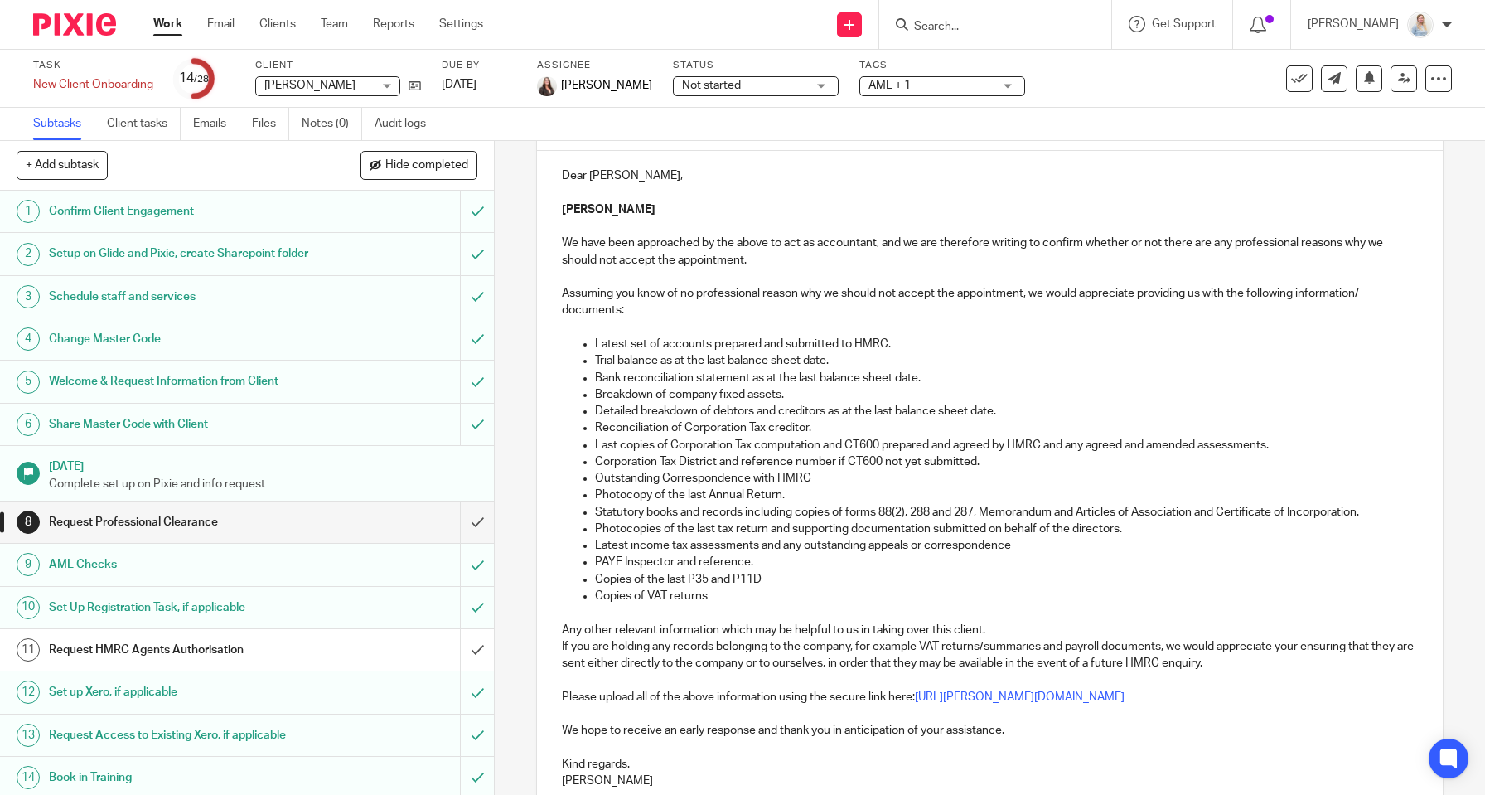
scroll to position [226, 0]
click at [654, 367] on p "Bank reconciliation statement as at the last balance sheet date." at bounding box center [1006, 374] width 823 height 17
click at [656, 388] on p "Breakdown of company fixed assets." at bounding box center [1006, 391] width 823 height 17
click at [685, 388] on p "Breakdown of company fixed assets." at bounding box center [1006, 391] width 823 height 17
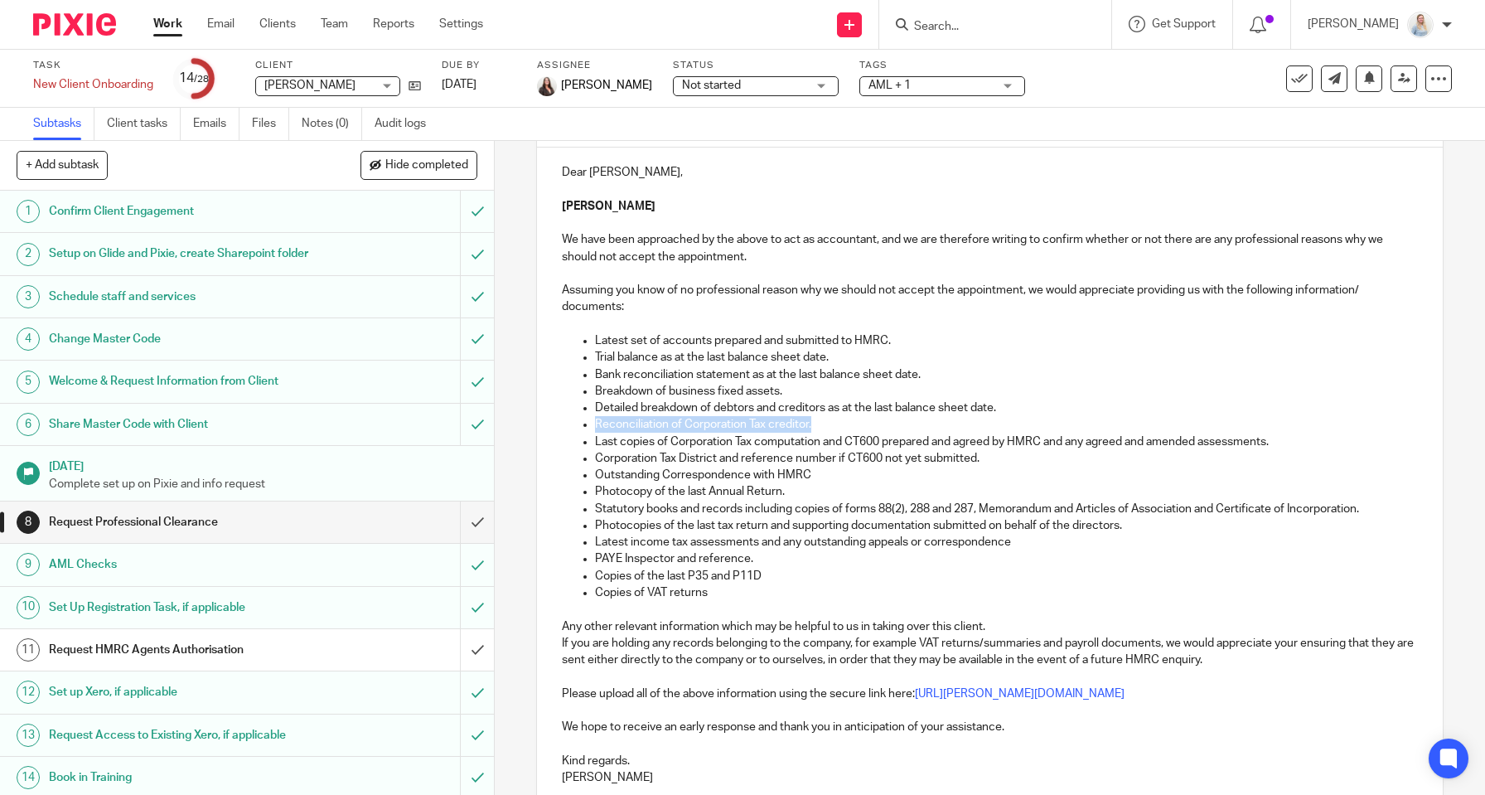
drag, startPoint x: 833, startPoint y: 418, endPoint x: 573, endPoint y: 417, distance: 260.2
click at [573, 417] on ul "Latest set of accounts prepared and submitted to HMRC. Trial balance as at the …" at bounding box center [990, 466] width 856 height 269
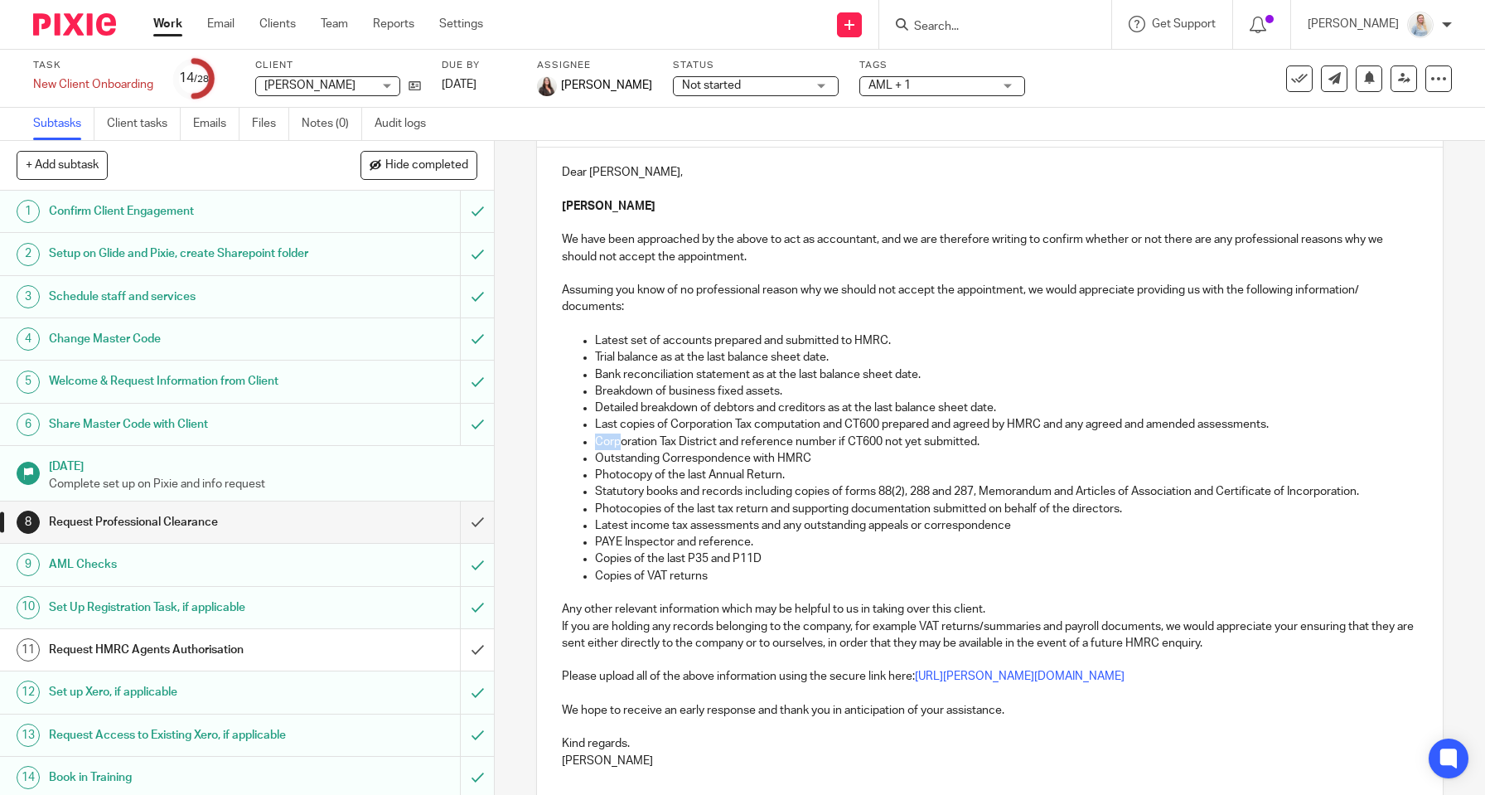
drag, startPoint x: 1290, startPoint y: 423, endPoint x: 619, endPoint y: 430, distance: 671.3
click at [619, 430] on ul "Latest set of accounts prepared and submitted to HMRC. Trial balance as at the …" at bounding box center [990, 458] width 856 height 252
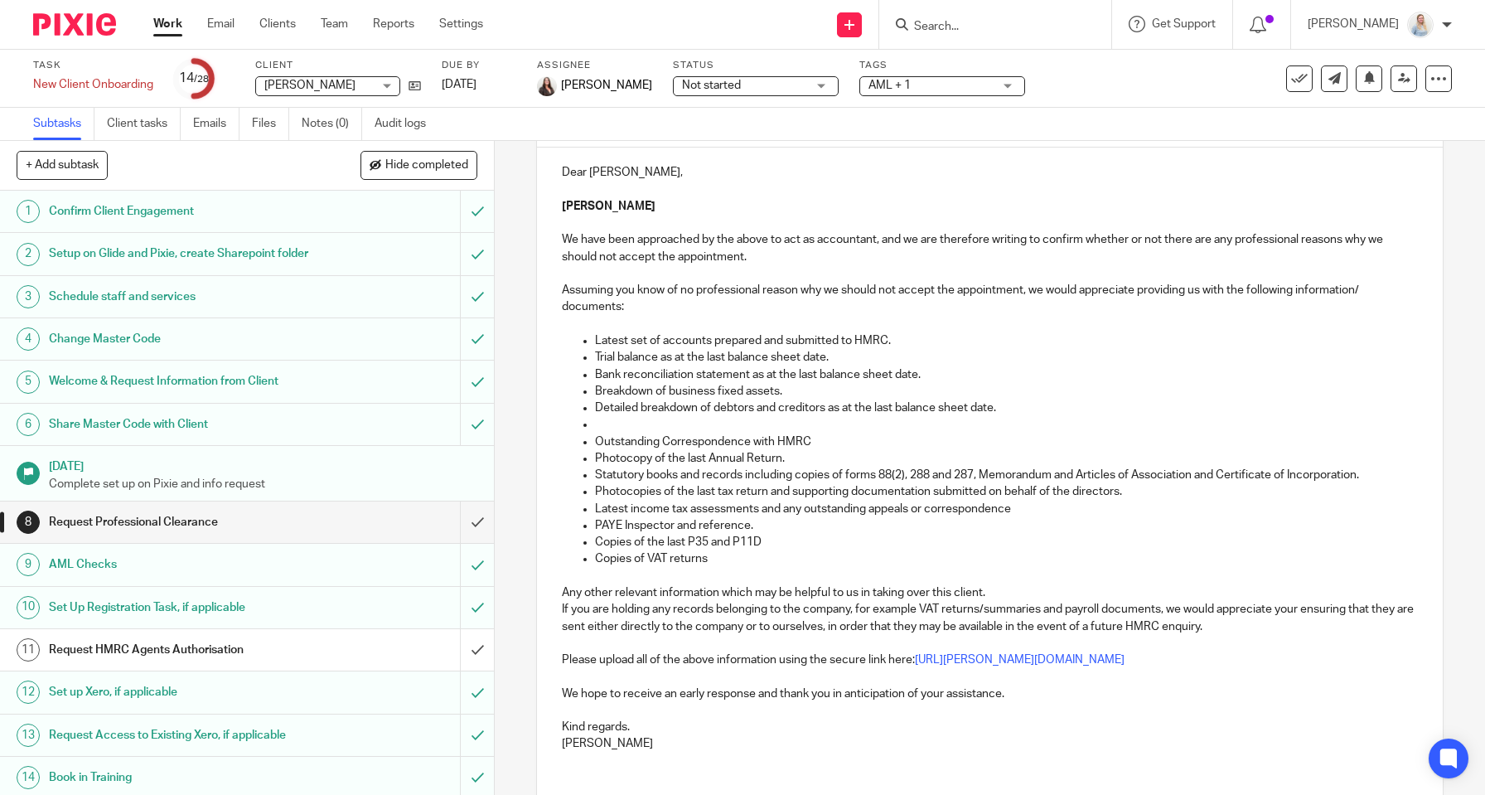
drag, startPoint x: 992, startPoint y: 433, endPoint x: 590, endPoint y: 417, distance: 402.3
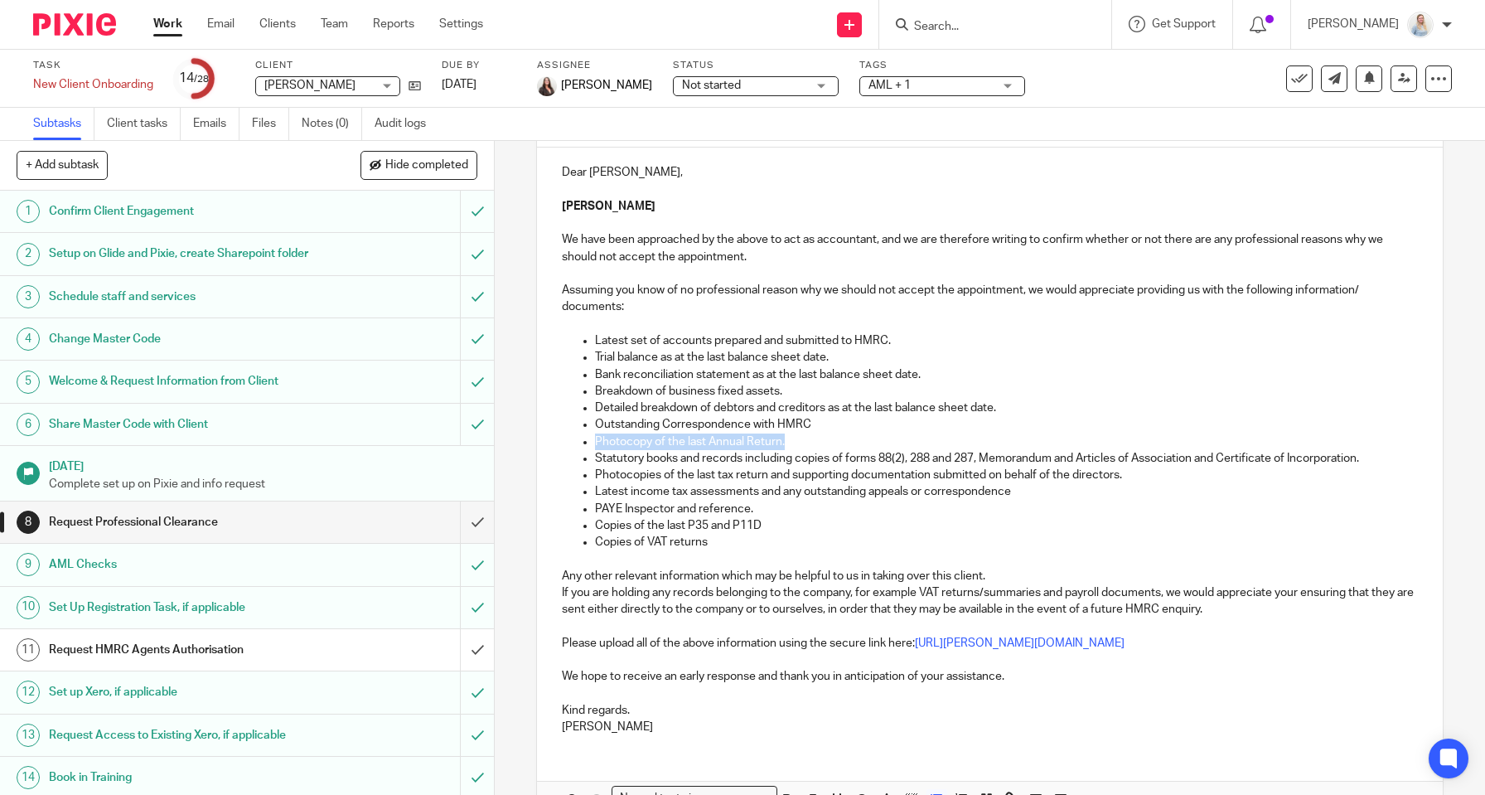
drag, startPoint x: 794, startPoint y: 431, endPoint x: 505, endPoint y: 439, distance: 289.3
click at [505, 439] on div "8 Request Professional Clearance Manual email Secure the attachments in this me…" at bounding box center [990, 468] width 990 height 654
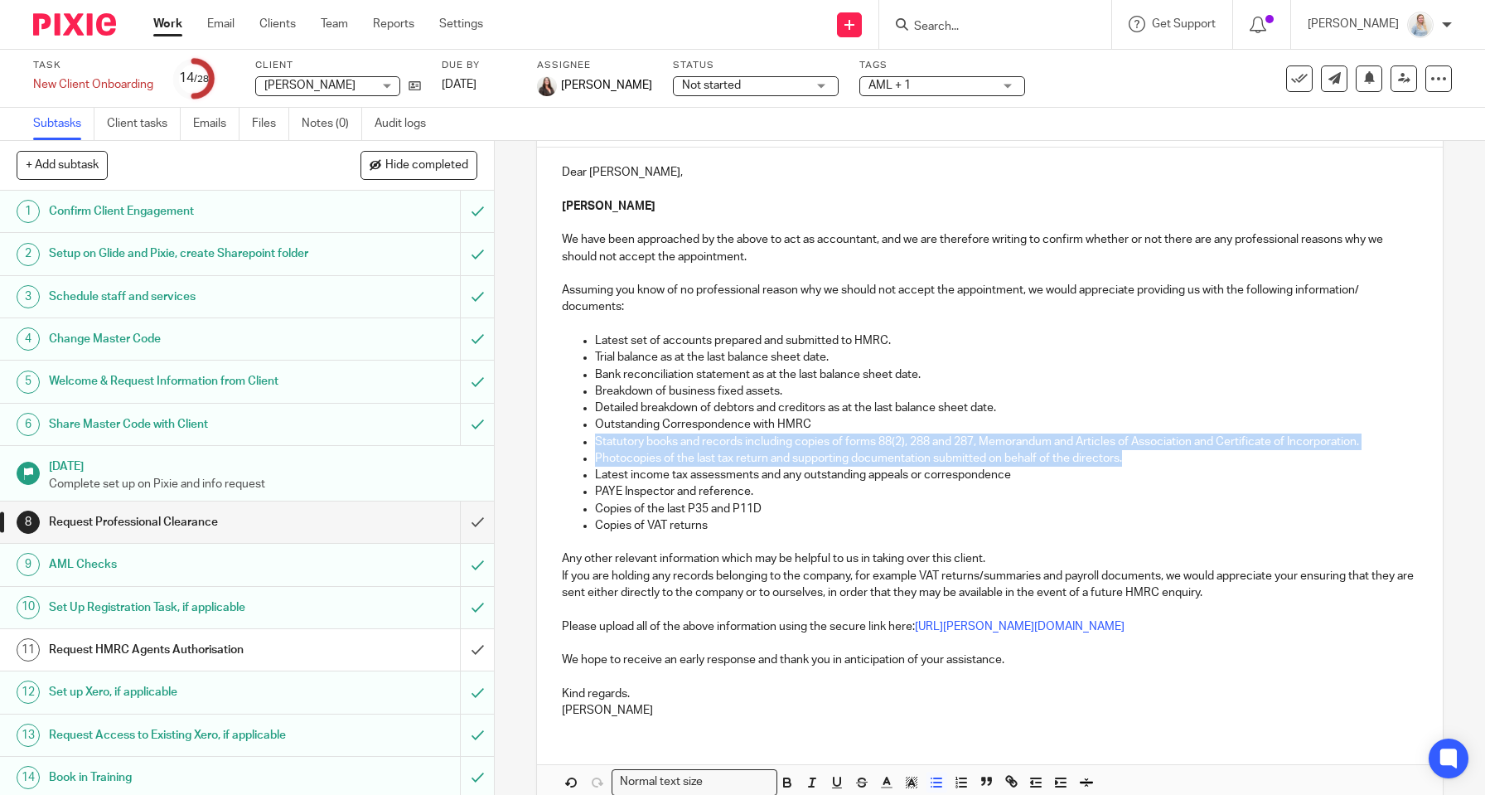
drag, startPoint x: 1129, startPoint y: 454, endPoint x: 561, endPoint y: 442, distance: 567.8
click at [561, 442] on div "Dear Sirs, Tracey Bowes We have been approached by the above to act as accounta…" at bounding box center [990, 439] width 906 height 583
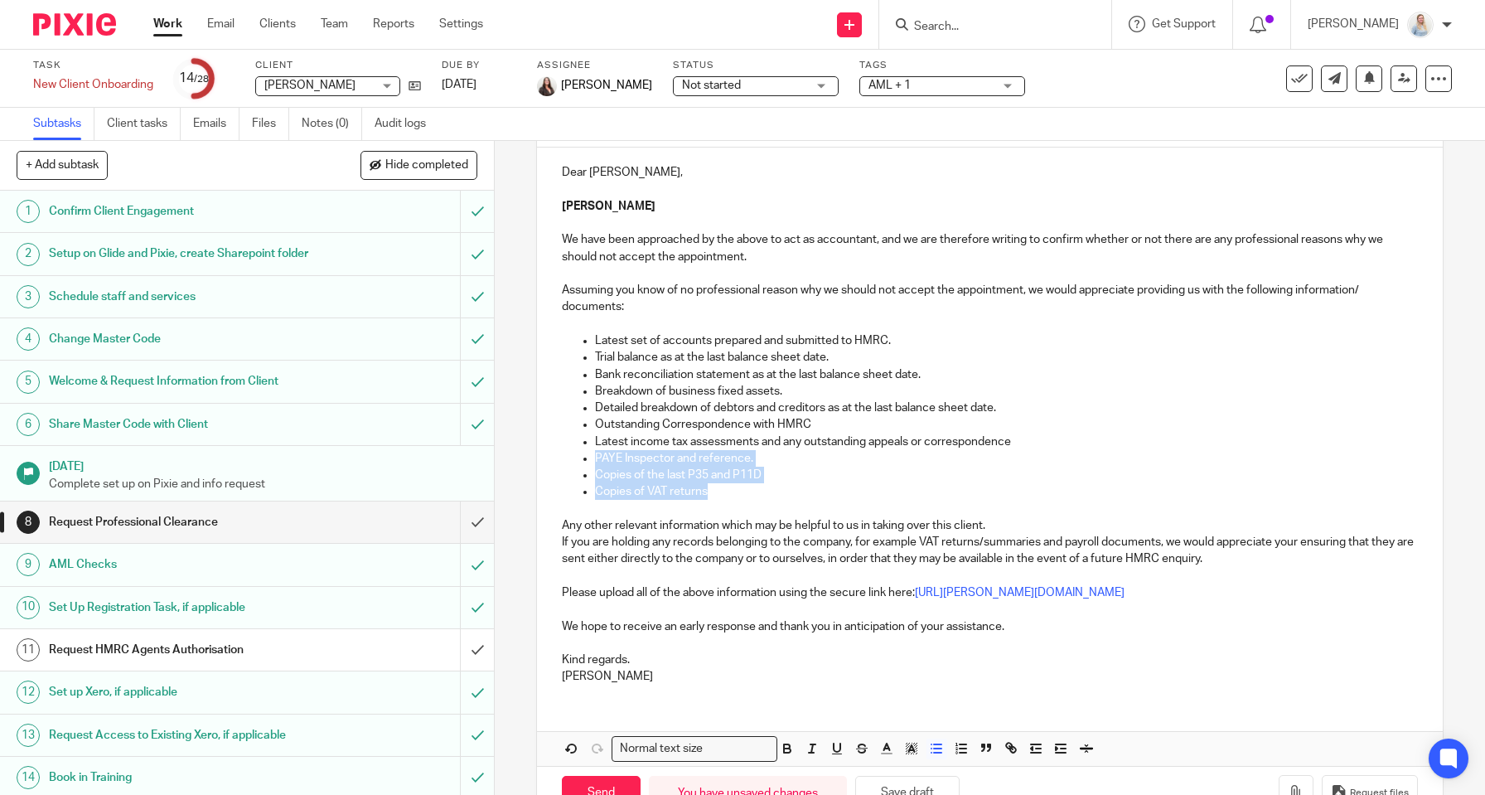
drag, startPoint x: 715, startPoint y: 488, endPoint x: 592, endPoint y: 456, distance: 127.6
click at [592, 456] on ul "Latest set of accounts prepared and submitted to HMRC. Trial balance as at the …" at bounding box center [990, 416] width 856 height 168
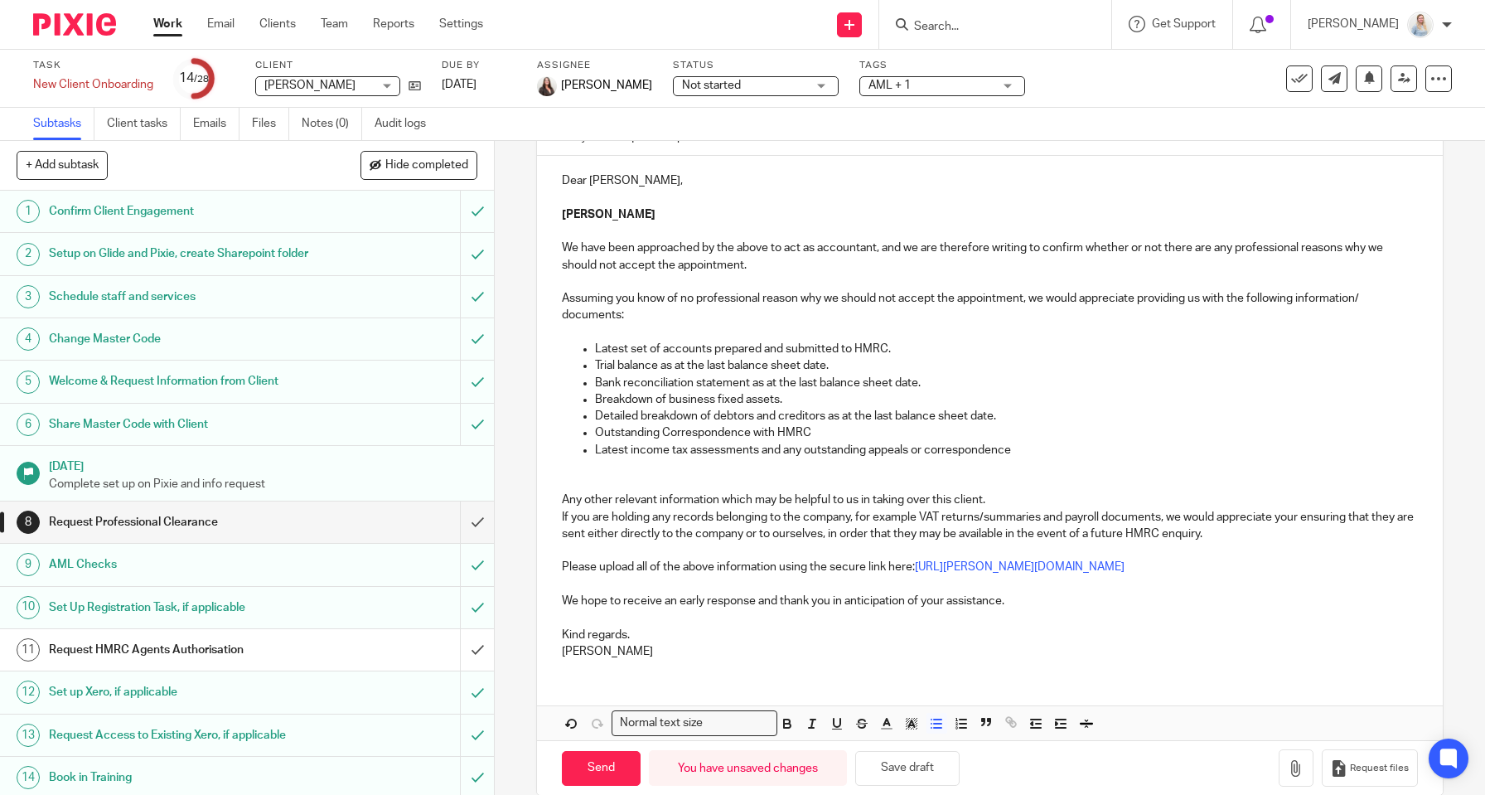
scroll to position [201, 0]
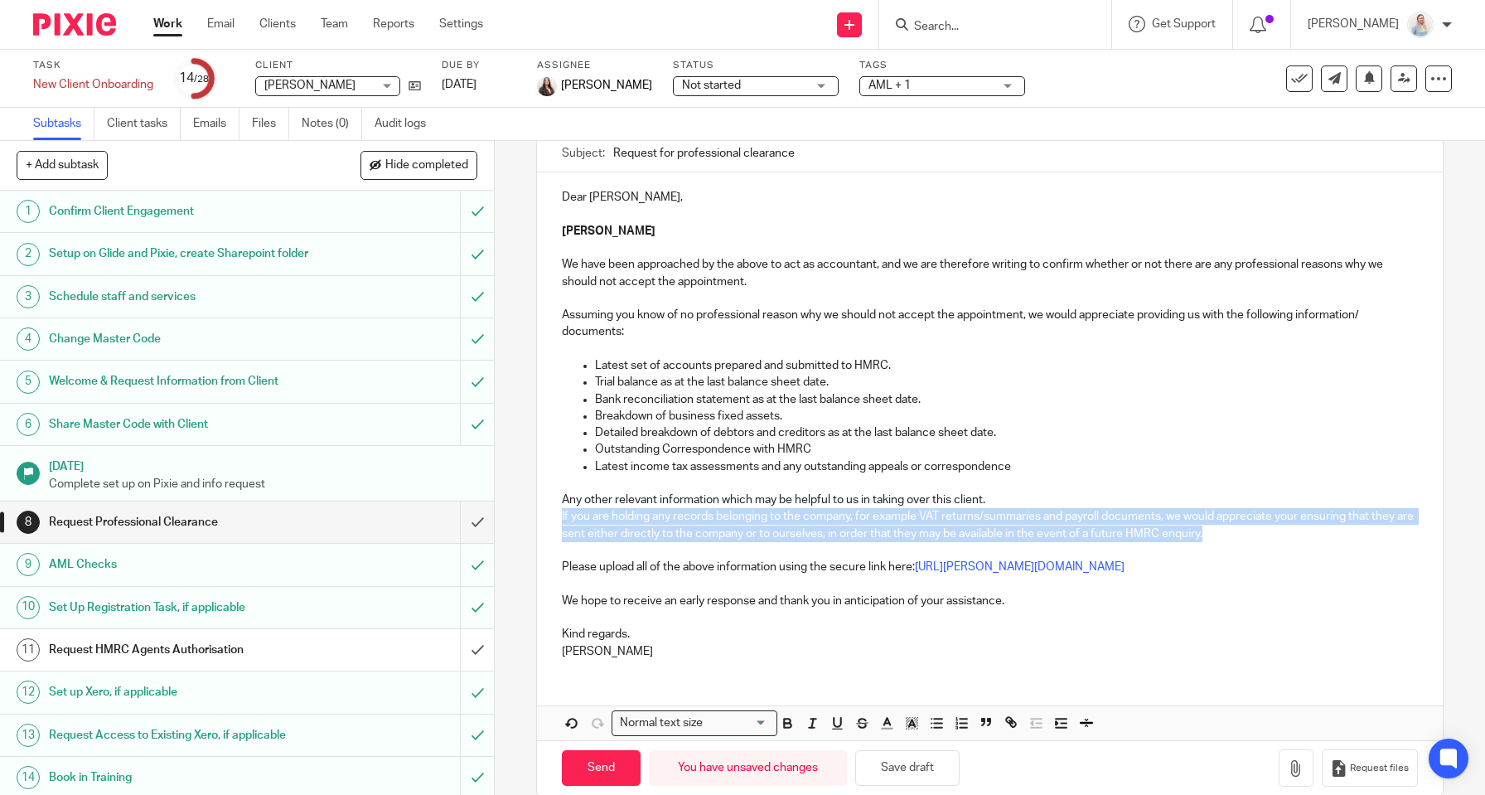
drag, startPoint x: 1235, startPoint y: 531, endPoint x: 346, endPoint y: 515, distance: 889.4
click at [346, 515] on div "+ Add subtask Hide completed Cancel + Add 1 Confirm Client Engagement 2 Setup o…" at bounding box center [742, 468] width 1485 height 654
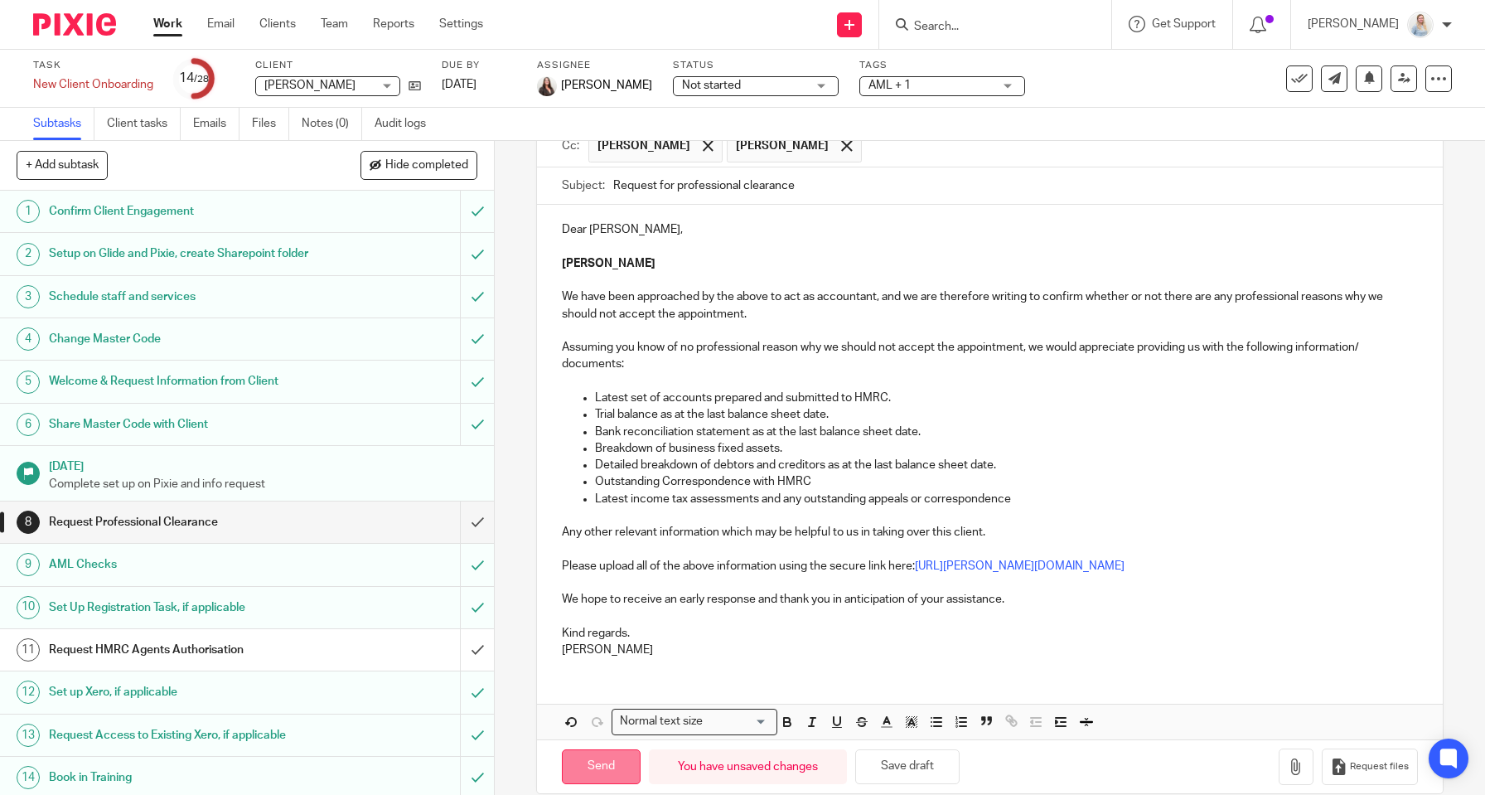
scroll to position [168, 0]
click at [600, 750] on input "Send" at bounding box center [601, 768] width 79 height 36
click at [1319, 48] on p "Error sending the email message." at bounding box center [1321, 52] width 172 height 17
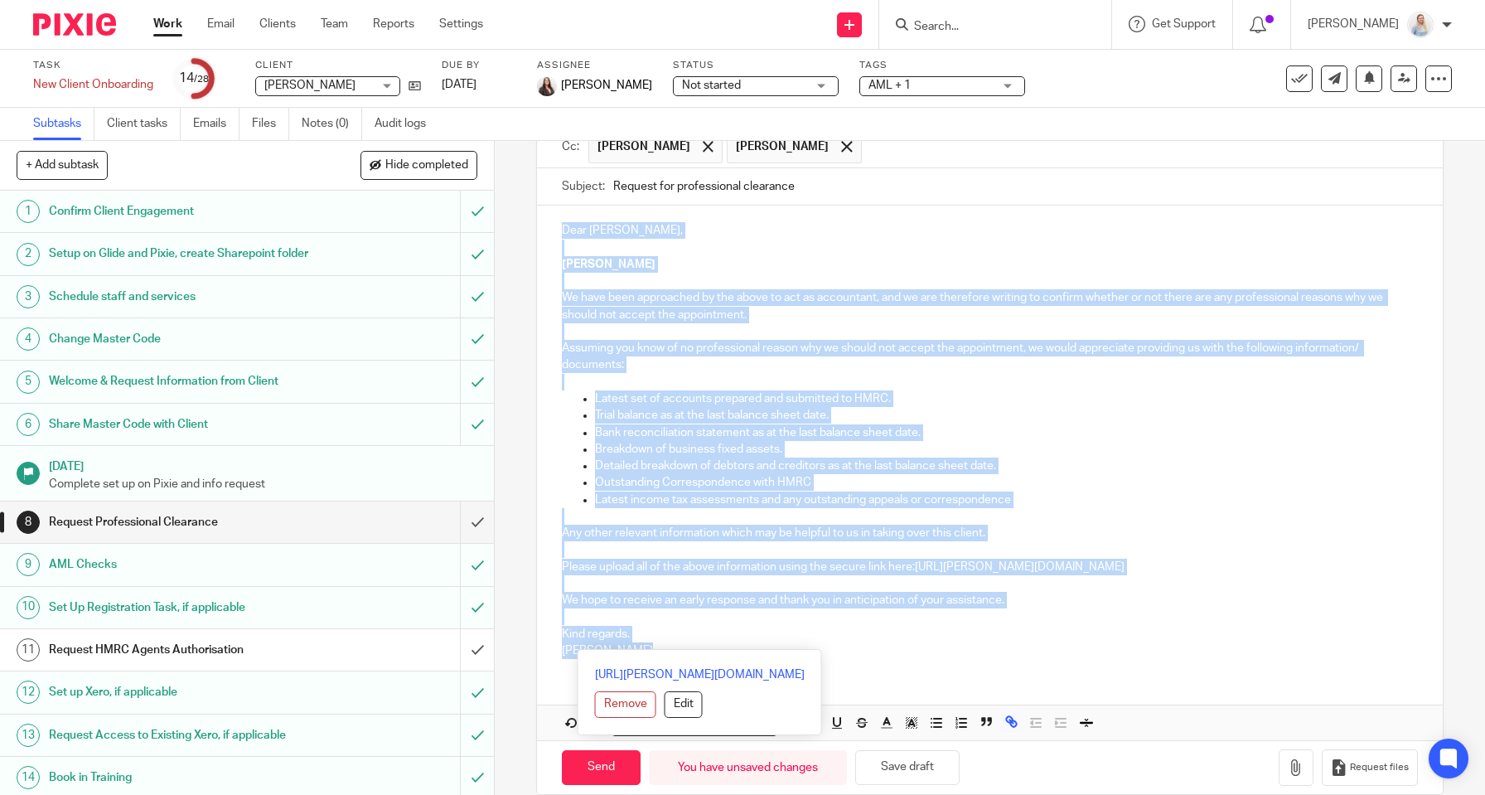
drag, startPoint x: 558, startPoint y: 227, endPoint x: 698, endPoint y: 642, distance: 438.2
click at [698, 642] on div "Dear Sirs, Tracey Bowes We have been approached by the above to act as accounta…" at bounding box center [990, 439] width 906 height 466
copy div "Dear Sirs, Tracey Bowes We have been approached by the above to act as accounta…"
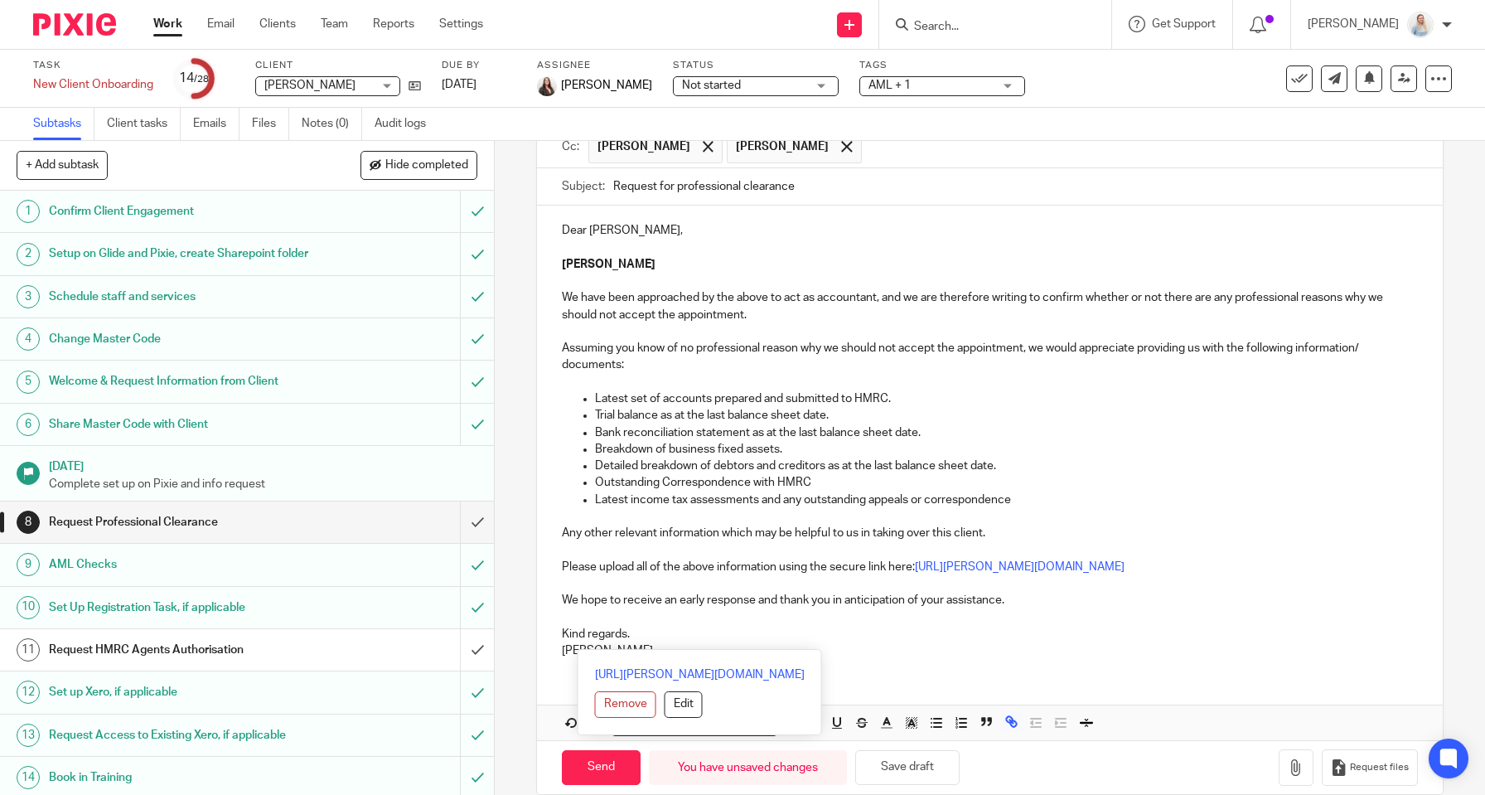
click at [496, 544] on div "8 Request Professional Clearance Manual email Secure the attachments in this me…" at bounding box center [990, 468] width 990 height 654
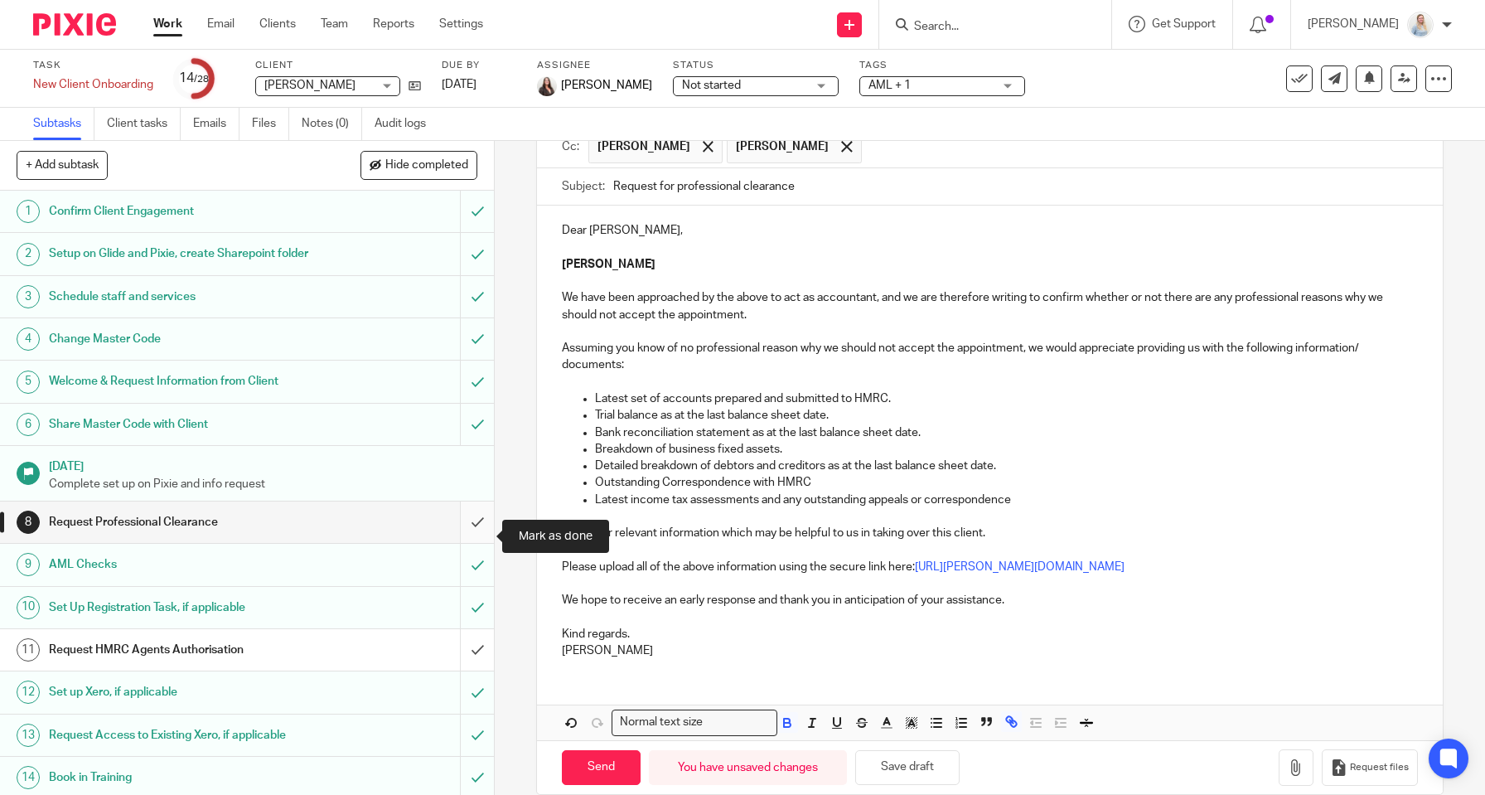
click at [475, 543] on input "submit" at bounding box center [247, 521] width 494 height 41
